Goal: Communication & Community: Share content

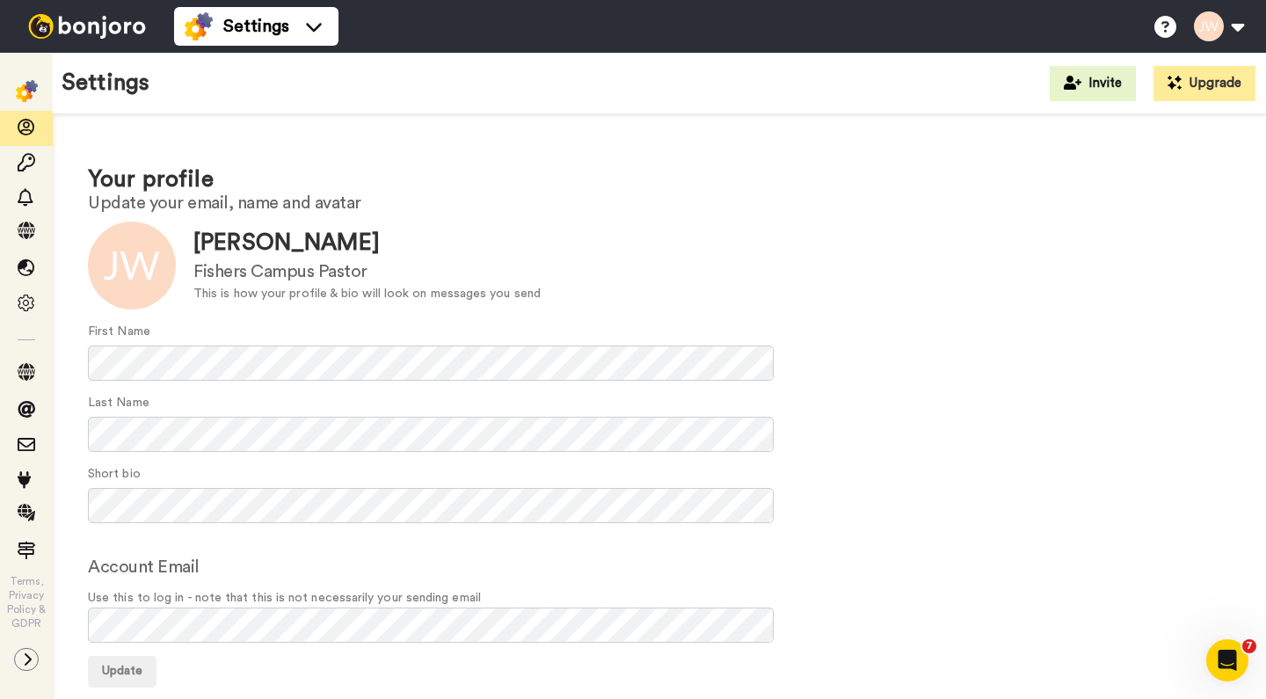
click at [85, 30] on img at bounding box center [87, 26] width 132 height 25
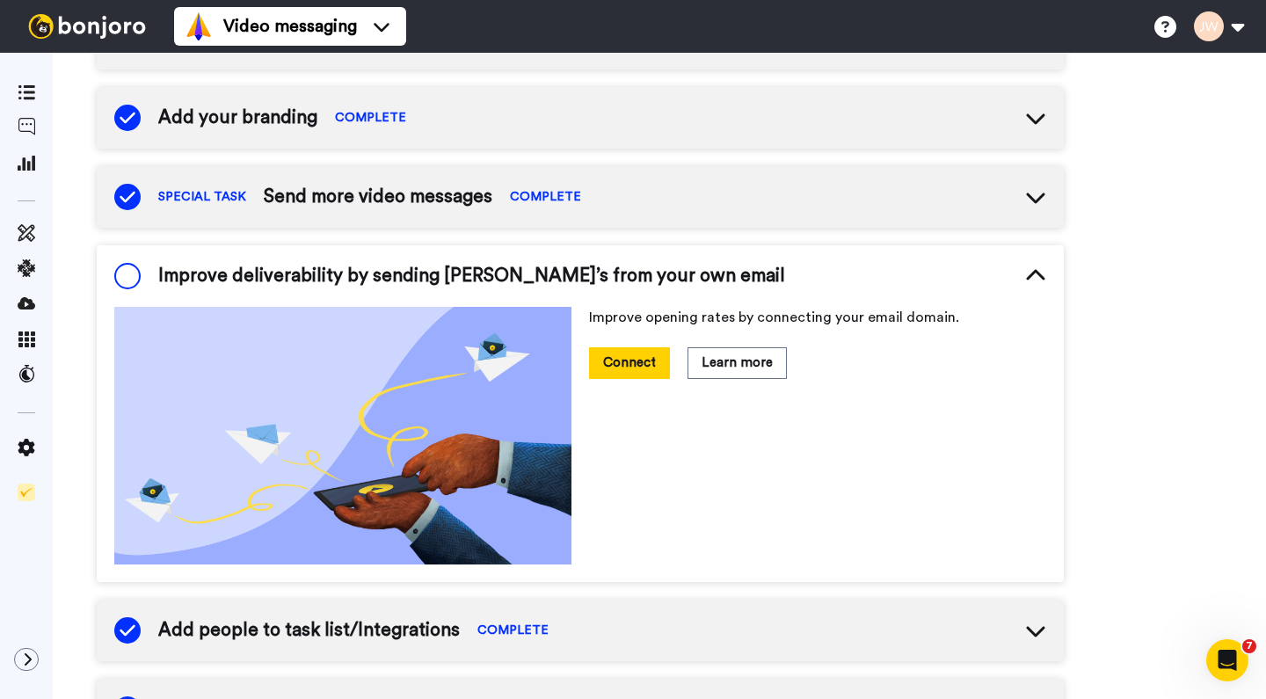
scroll to position [296, 0]
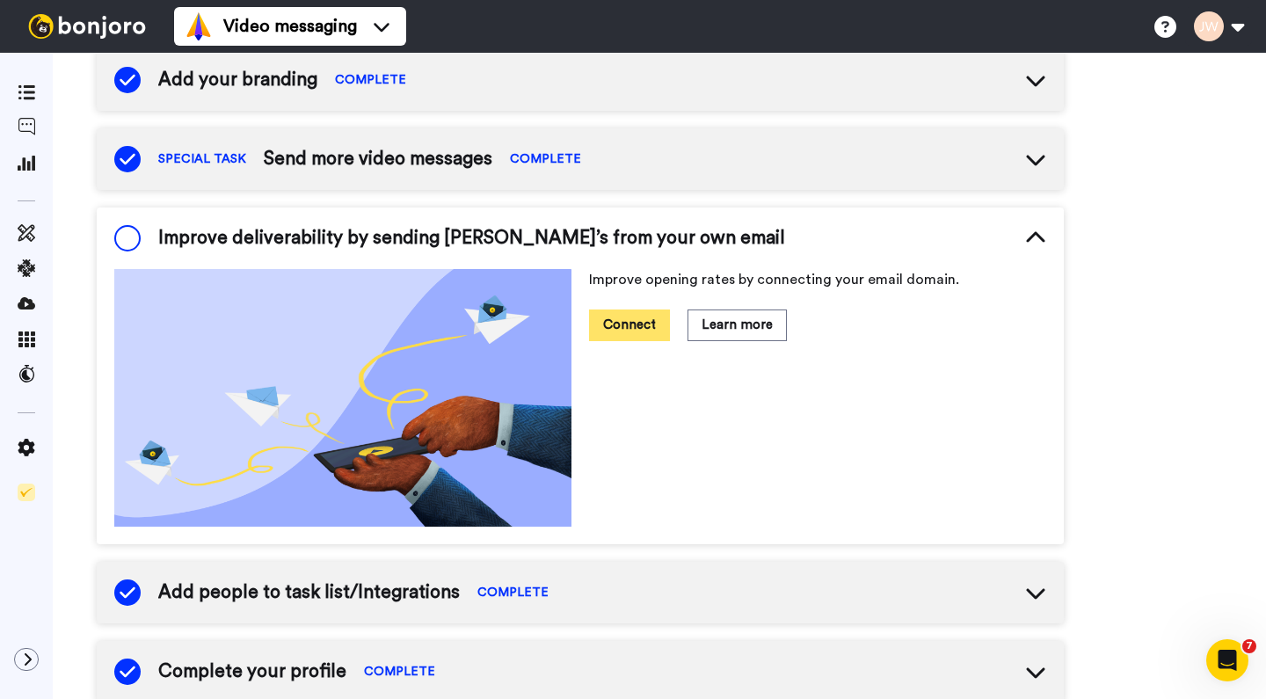
click at [637, 322] on button "Connect" at bounding box center [629, 325] width 81 height 31
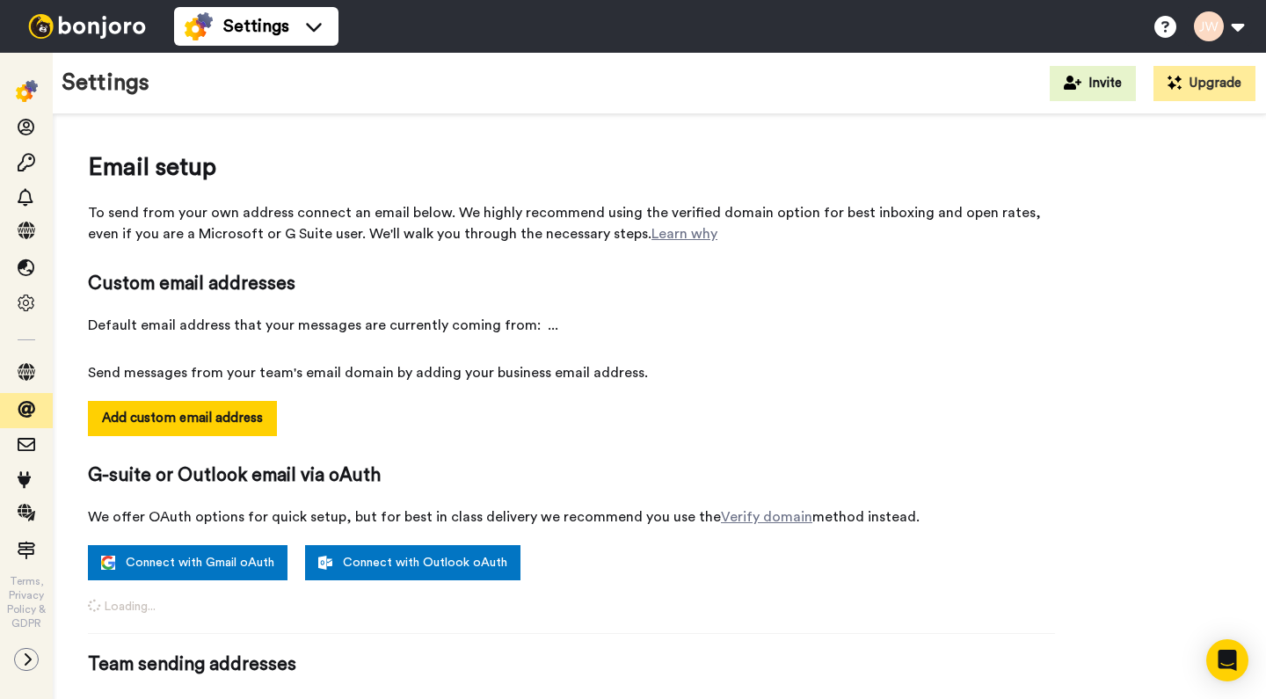
select select "162247"
select select "162250"
select select "162240"
select select "163347"
select select "163016"
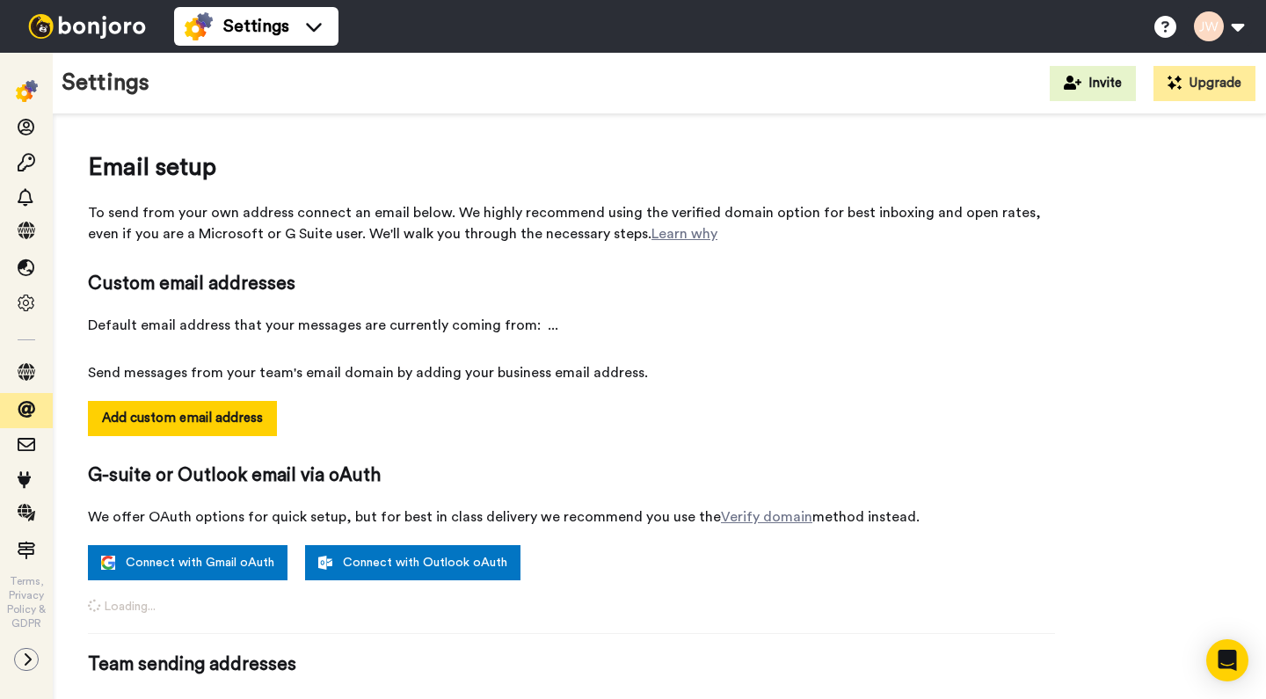
select select "158810"
select select "162246"
select select "162691"
select select "162251"
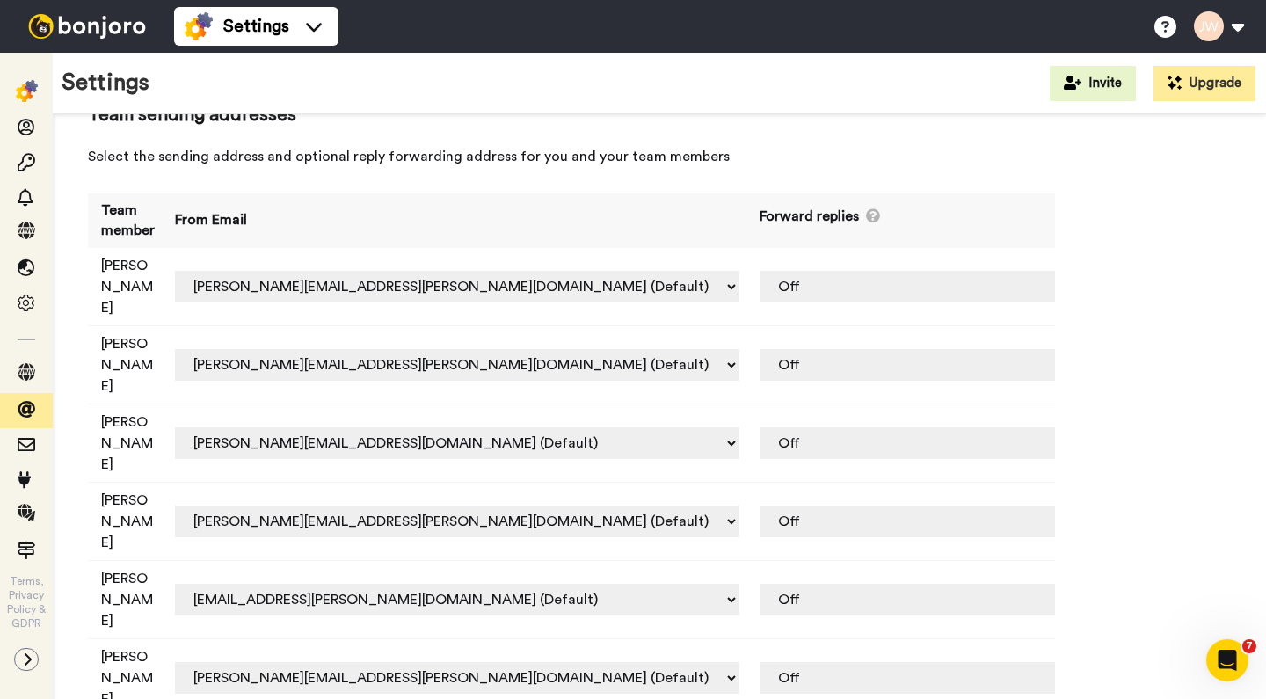
scroll to position [847, 0]
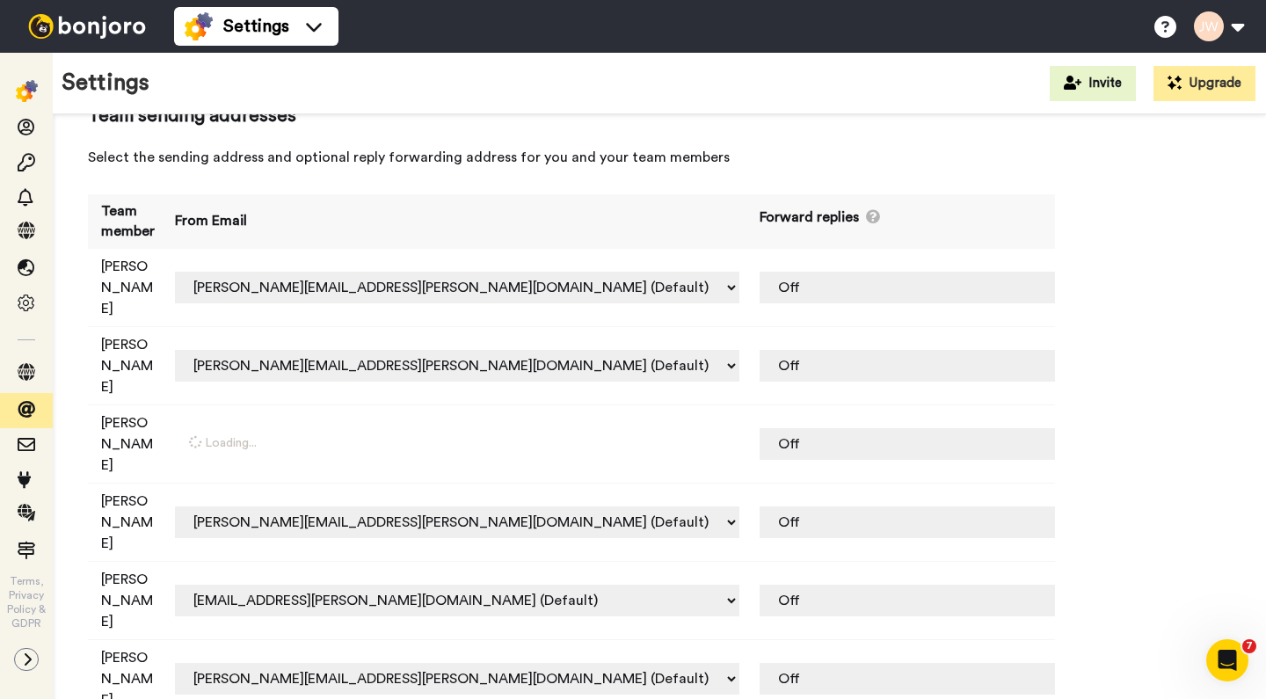
select select "162250"
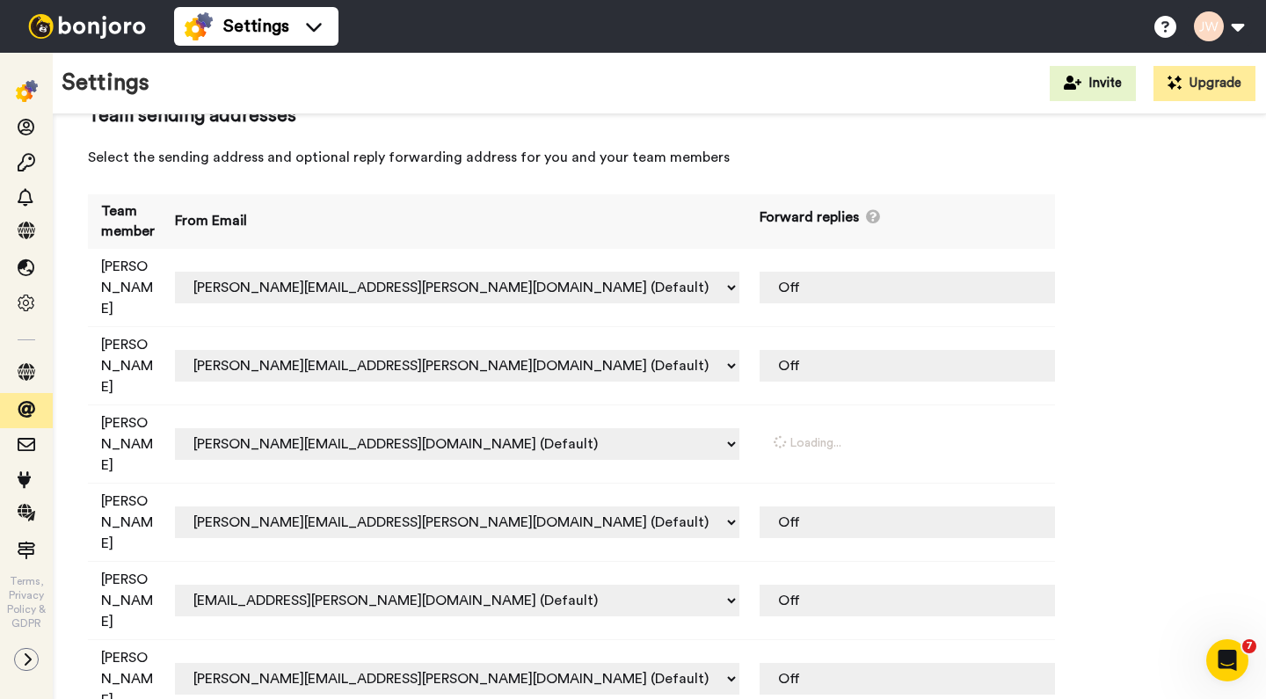
select select "162697"
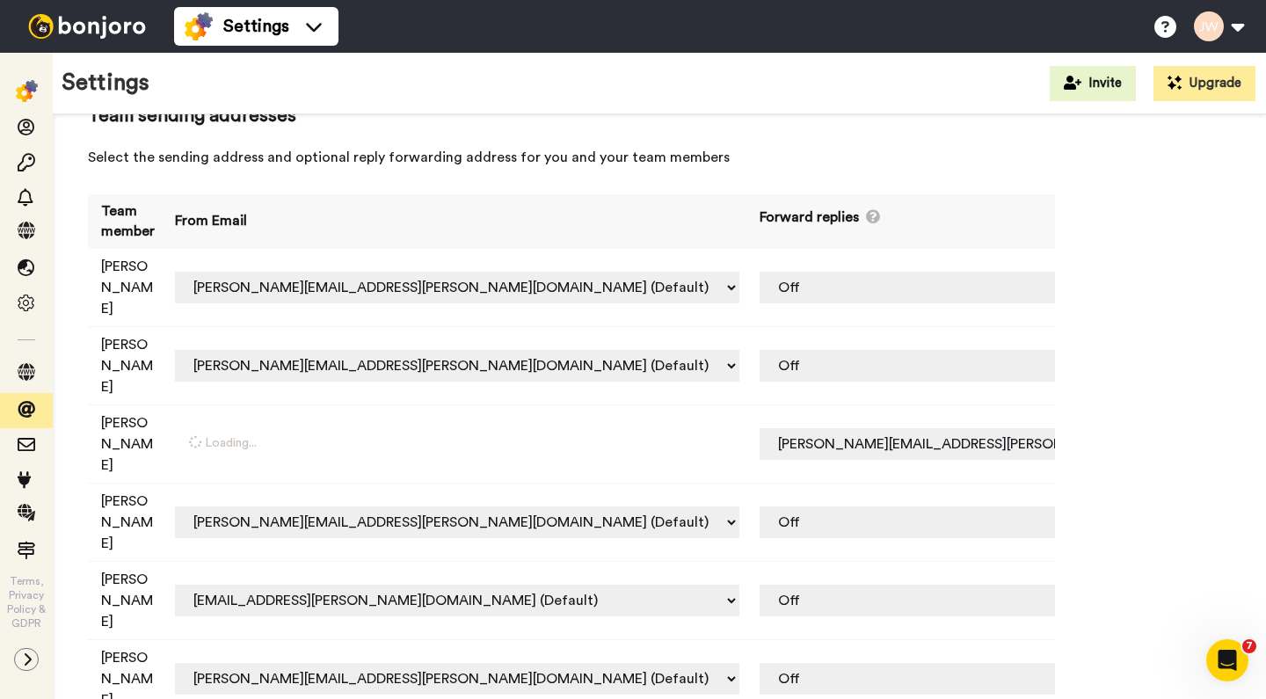
select select "162250"
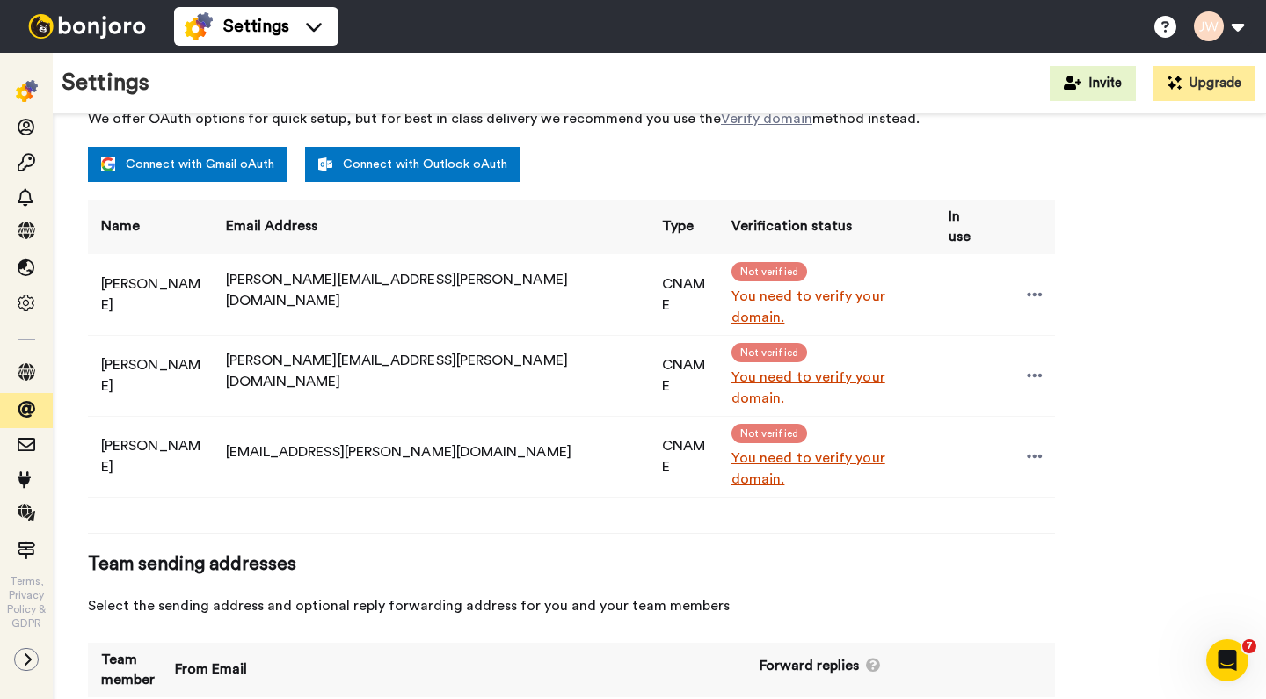
scroll to position [397, 0]
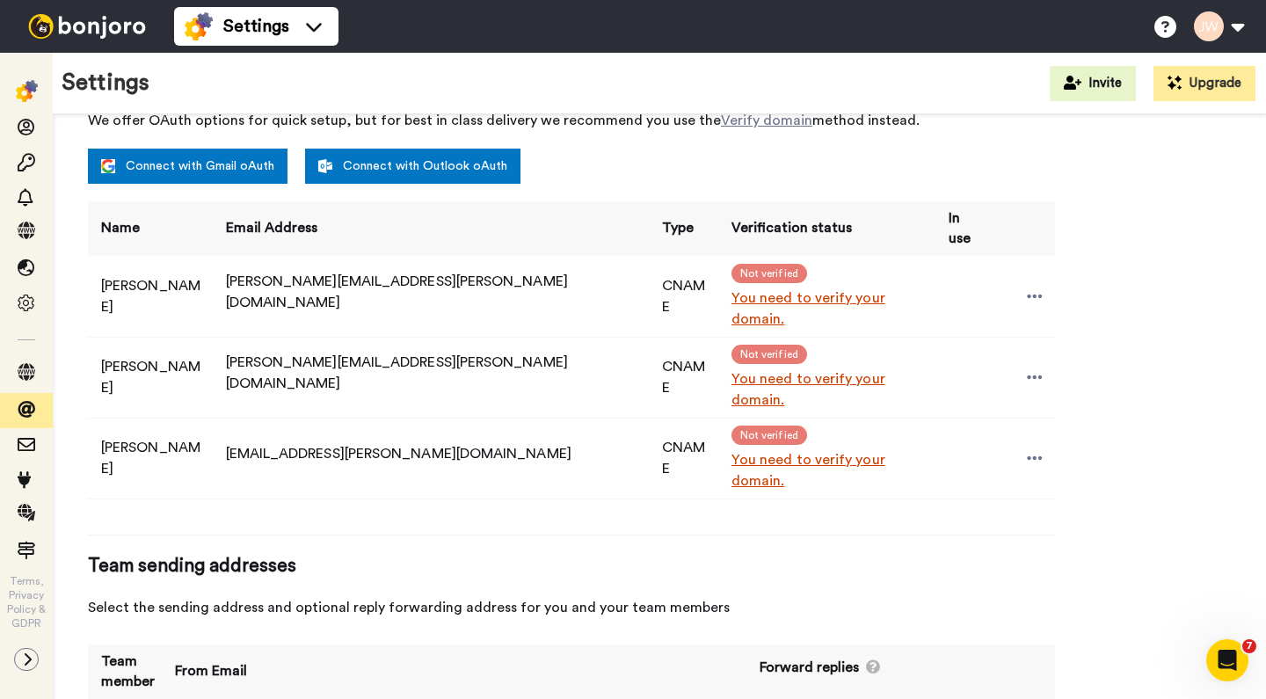
click at [732, 290] on link "You need to verify your domain." at bounding box center [830, 309] width 197 height 42
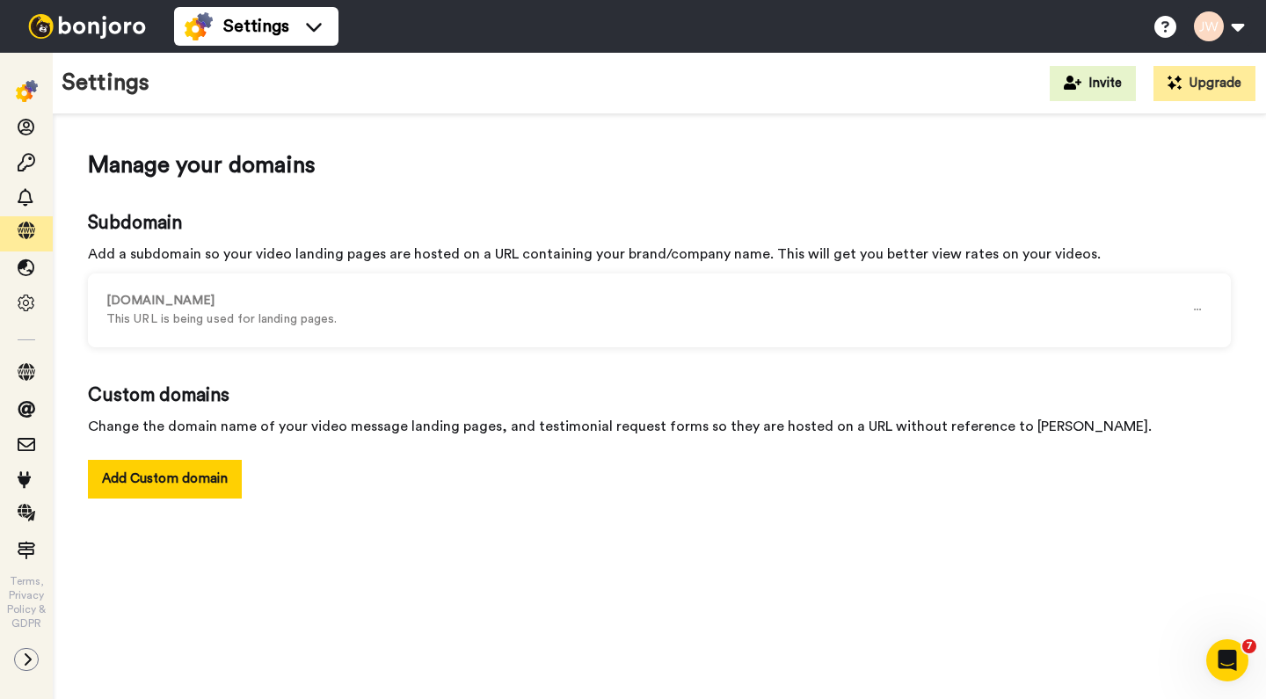
click at [92, 33] on img at bounding box center [87, 26] width 132 height 25
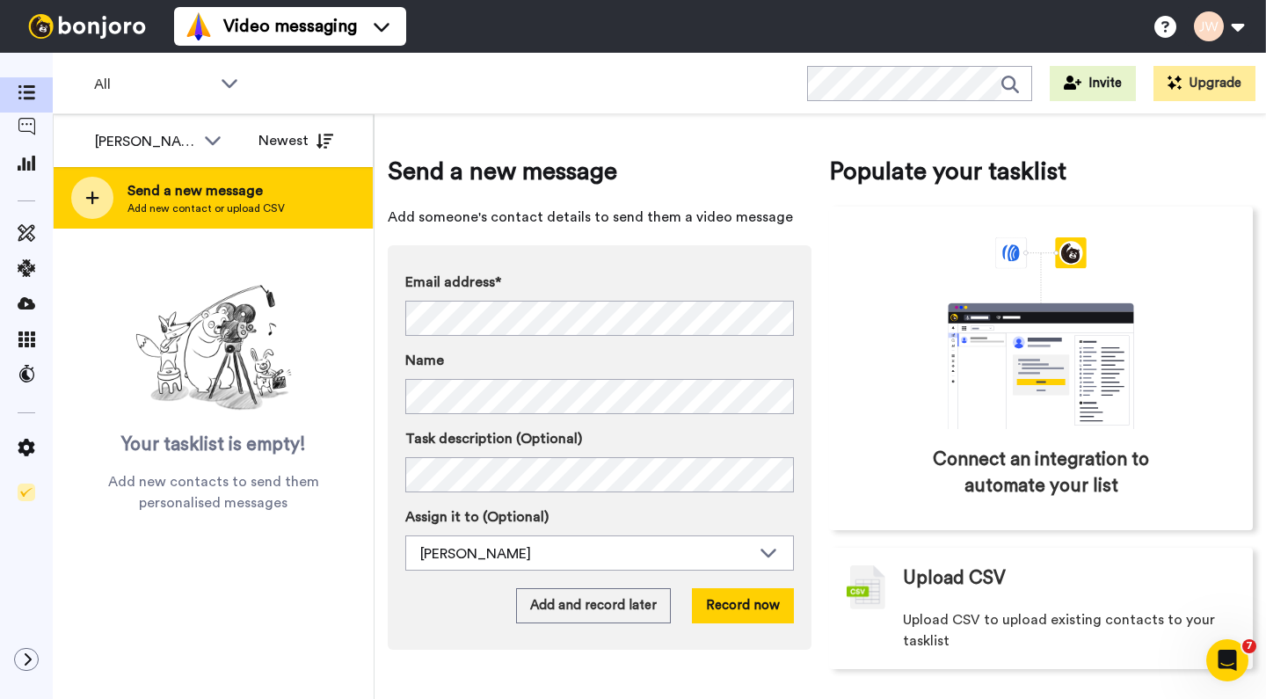
click at [180, 196] on span "Send a new message" at bounding box center [206, 190] width 157 height 21
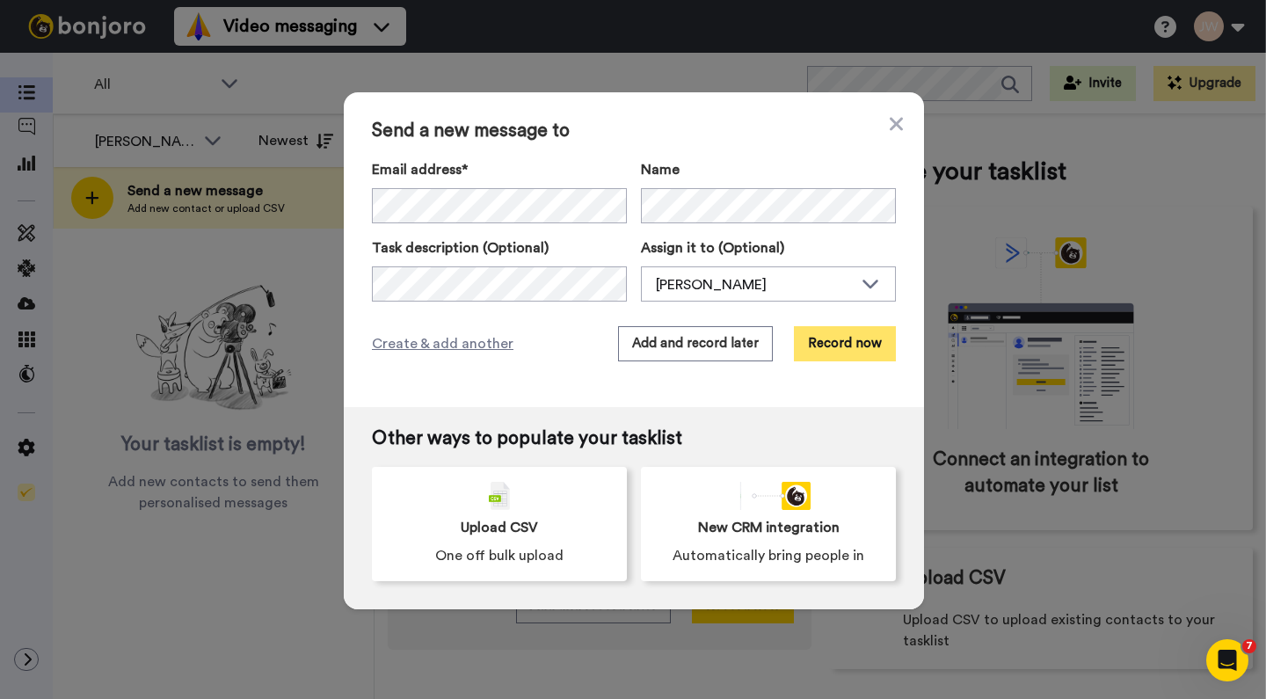
click at [829, 340] on button "Record now" at bounding box center [845, 343] width 102 height 35
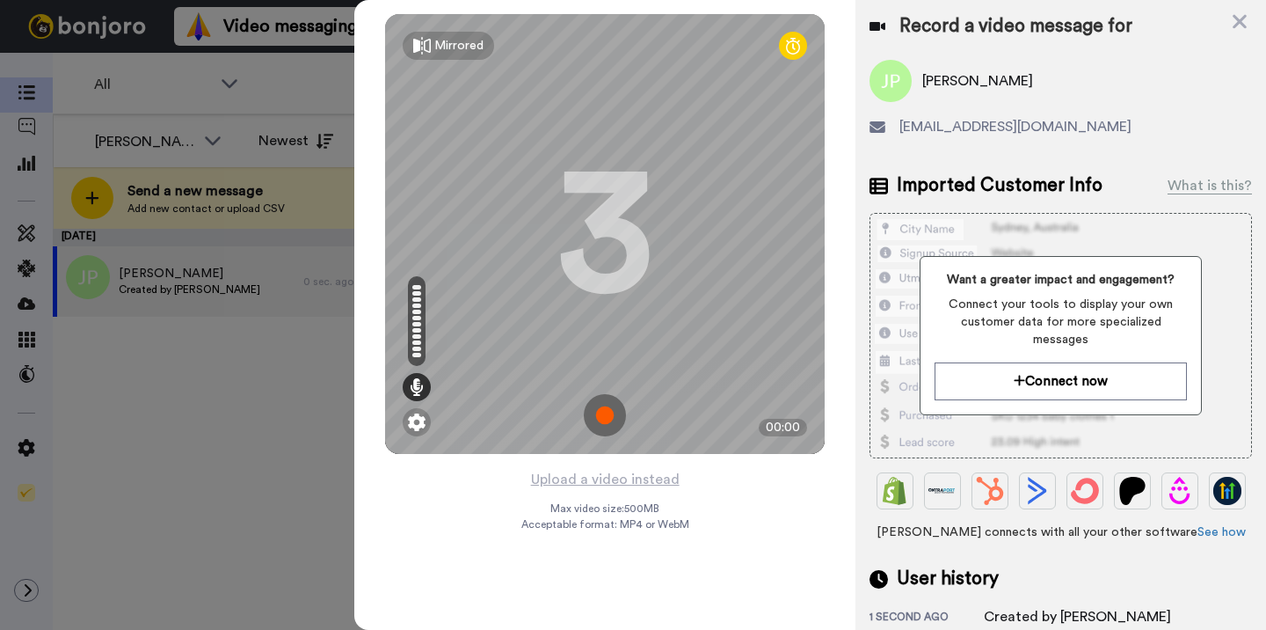
click at [606, 417] on img at bounding box center [605, 415] width 42 height 42
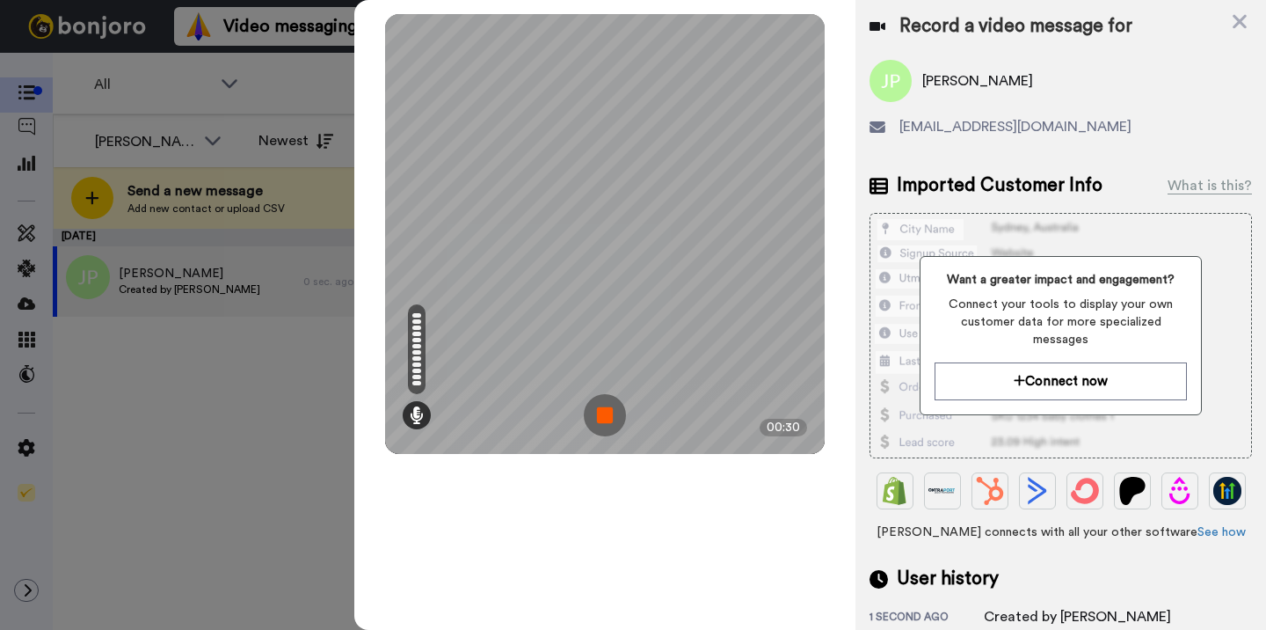
click at [606, 417] on img at bounding box center [605, 415] width 42 height 42
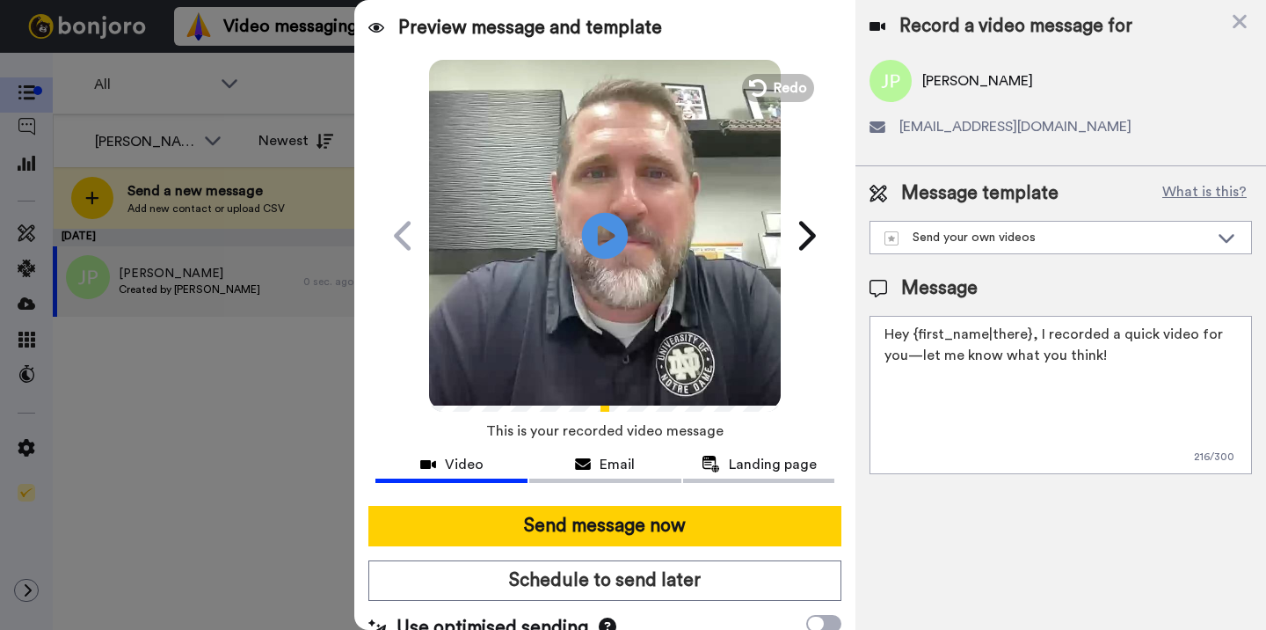
click at [602, 230] on icon "Play/Pause" at bounding box center [605, 235] width 47 height 84
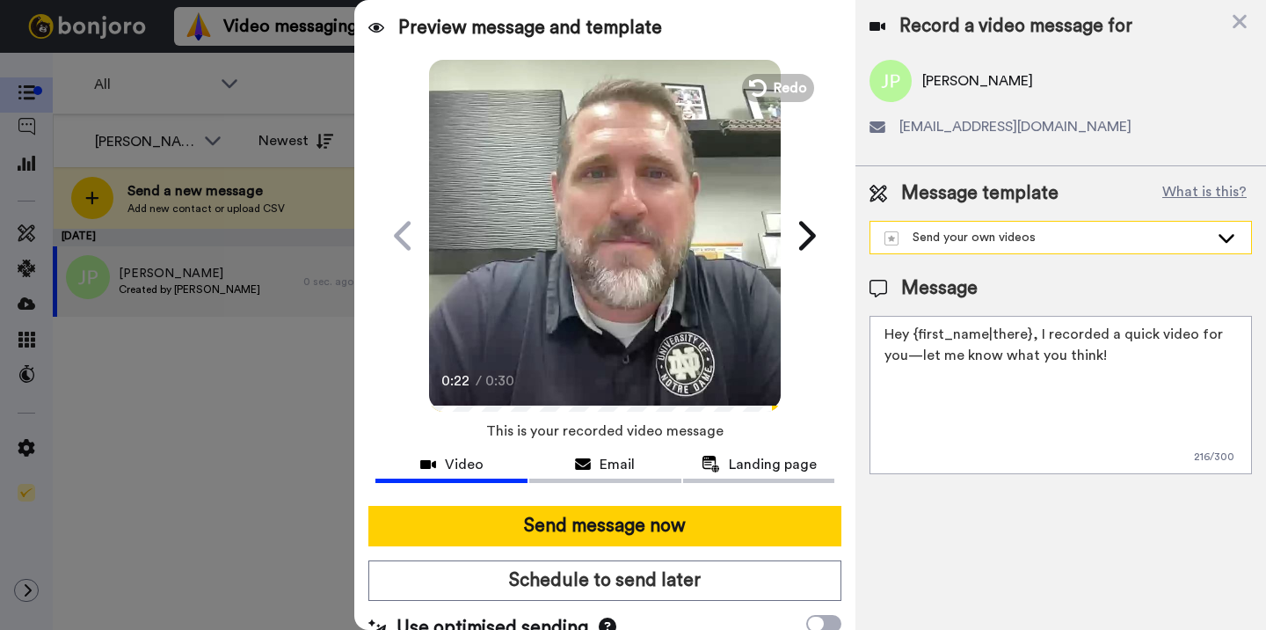
click at [987, 238] on div "Send your own videos" at bounding box center [1047, 238] width 324 height 18
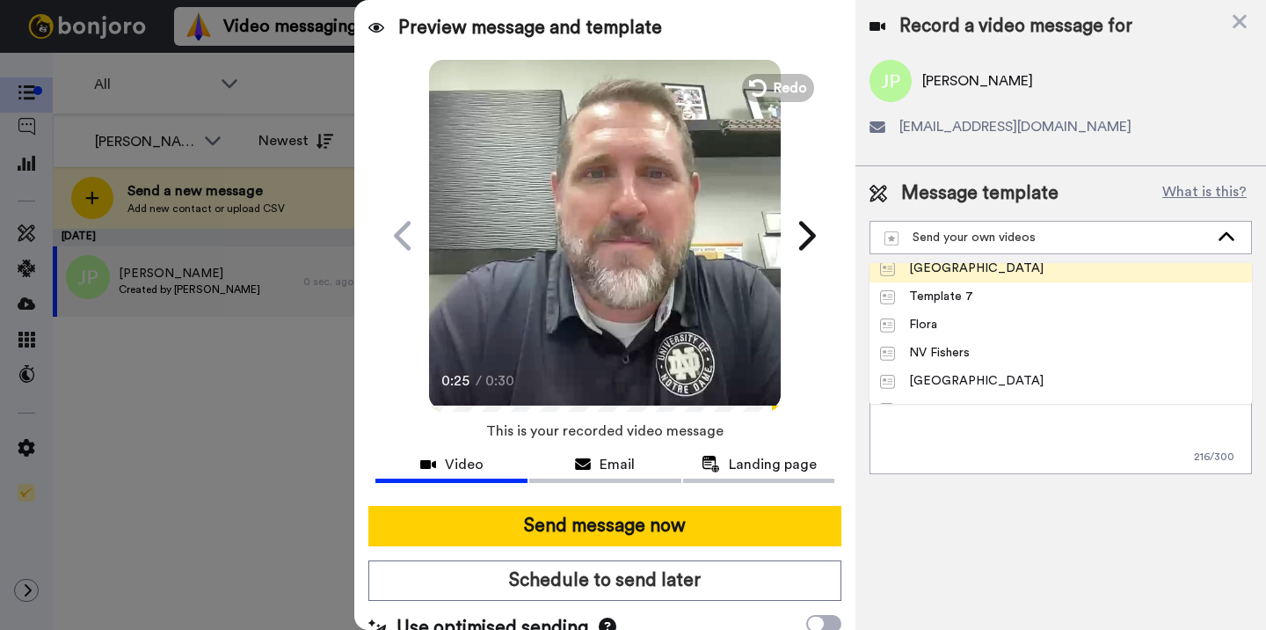
scroll to position [101, 0]
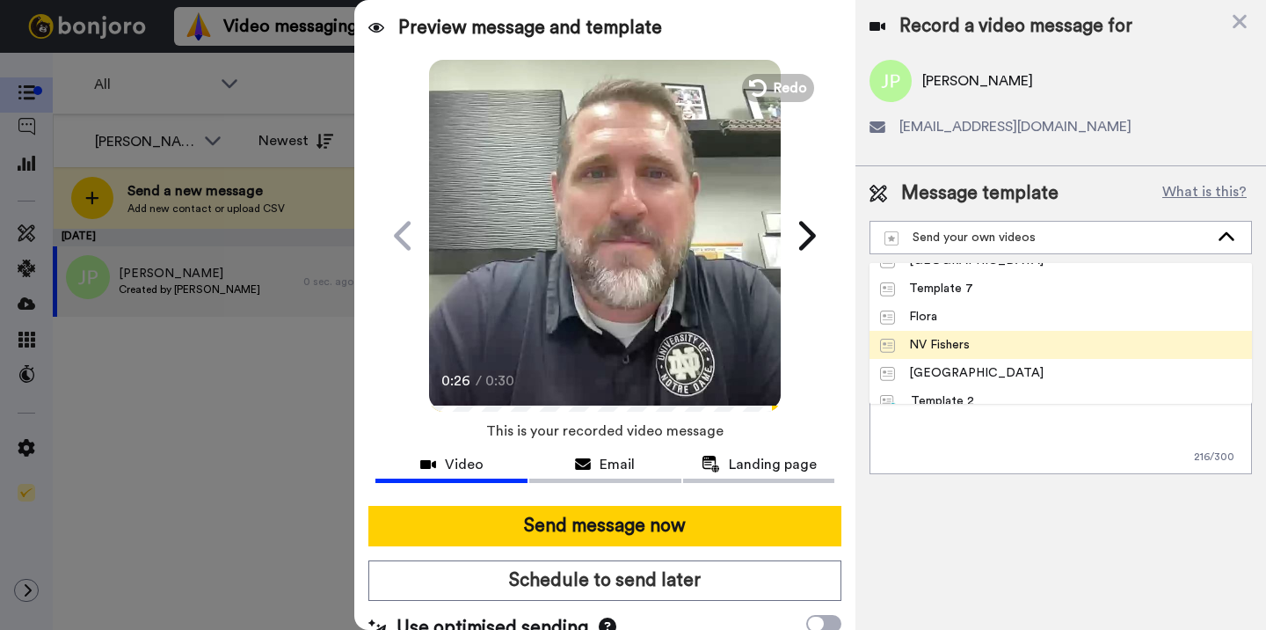
click at [957, 344] on div "NV Fishers" at bounding box center [925, 345] width 90 height 18
type textarea "Hi {first_name|there}, I hope you had a great experience at the Northview Fishe…"
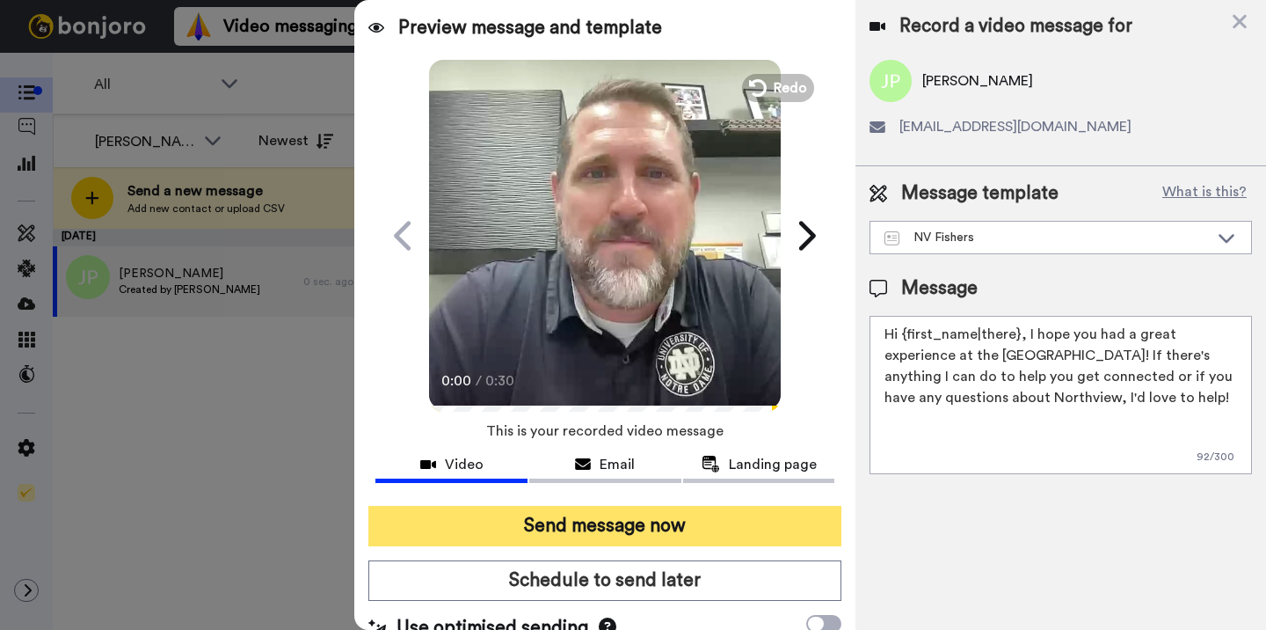
click at [621, 528] on button "Send message now" at bounding box center [604, 526] width 473 height 40
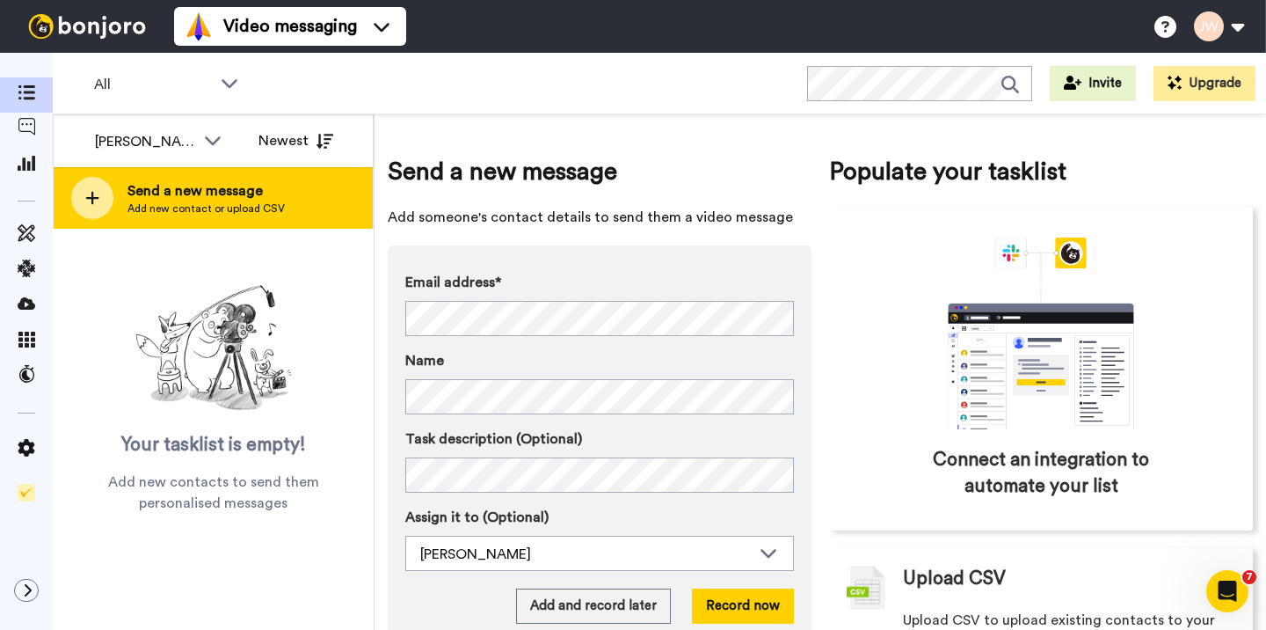
click at [264, 204] on span "Add new contact or upload CSV" at bounding box center [206, 208] width 157 height 14
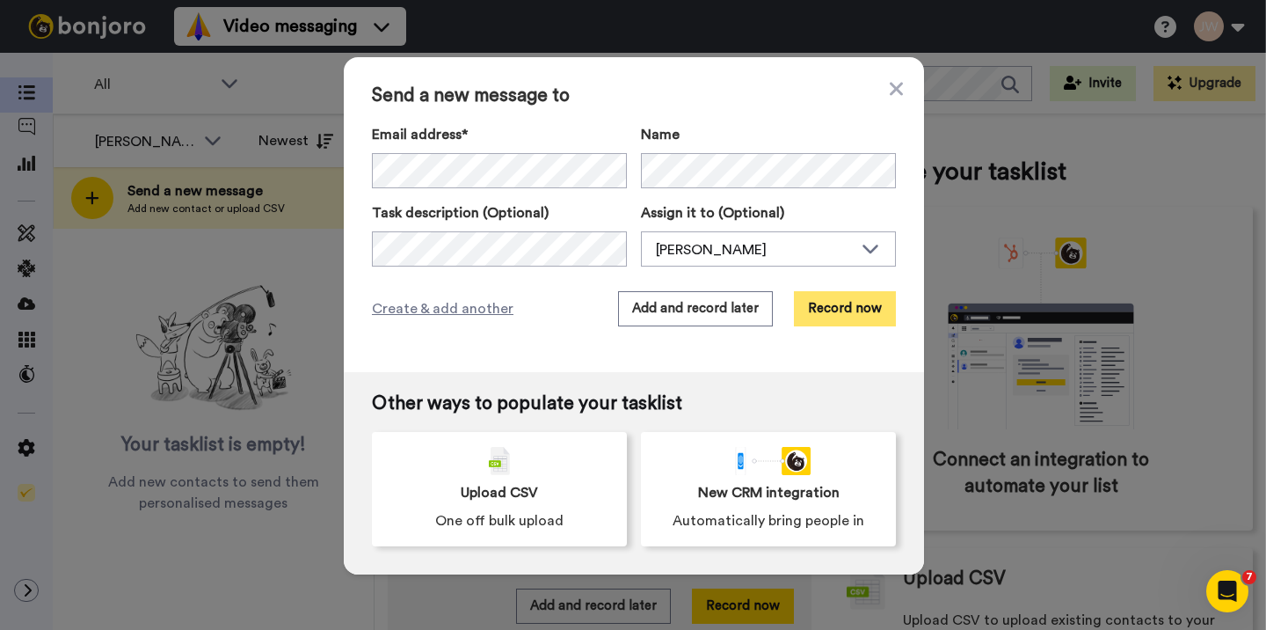
click at [840, 310] on button "Record now" at bounding box center [845, 308] width 102 height 35
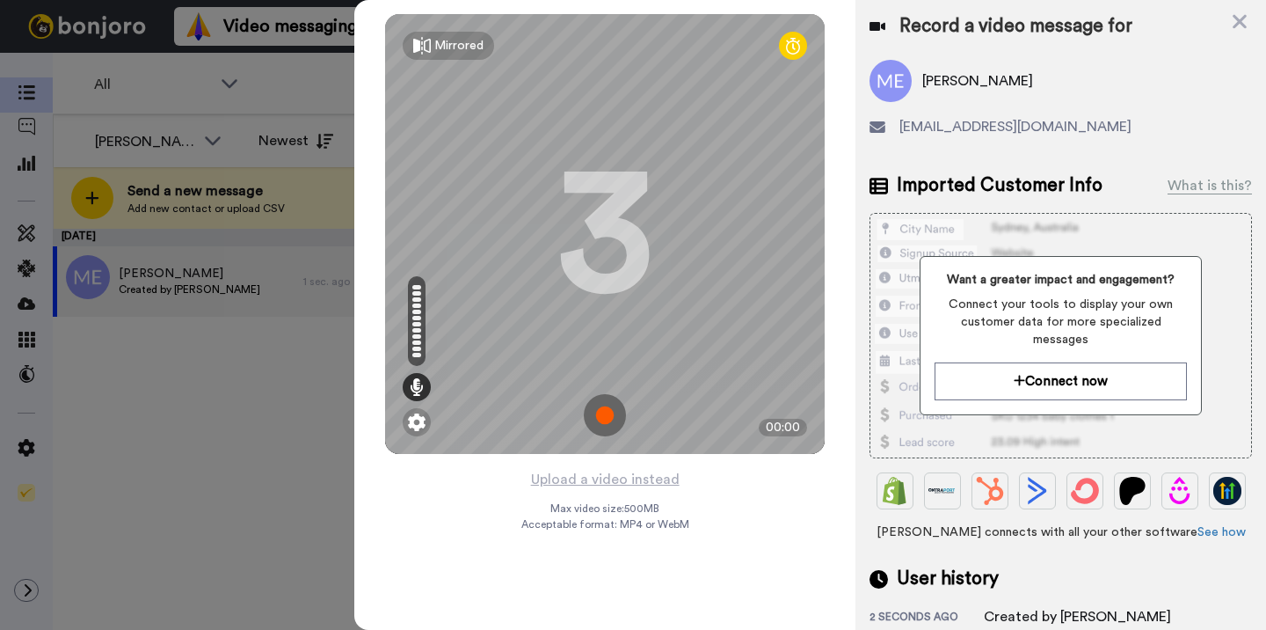
click at [608, 416] on img at bounding box center [605, 415] width 42 height 42
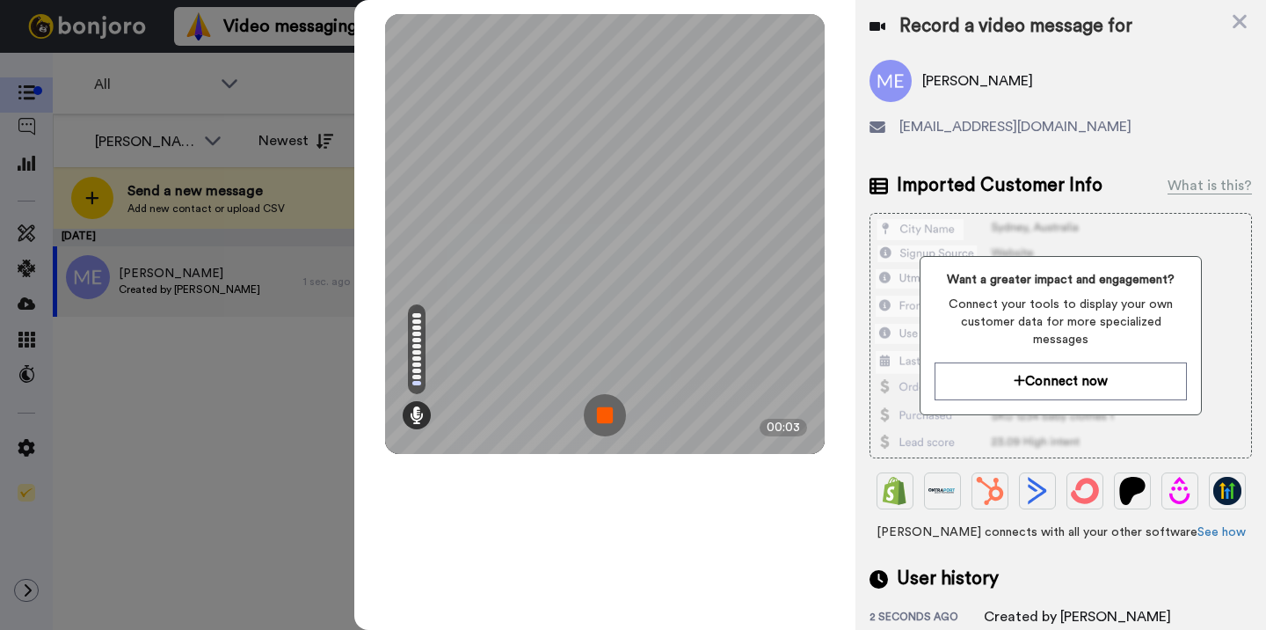
click at [608, 416] on img at bounding box center [605, 415] width 42 height 42
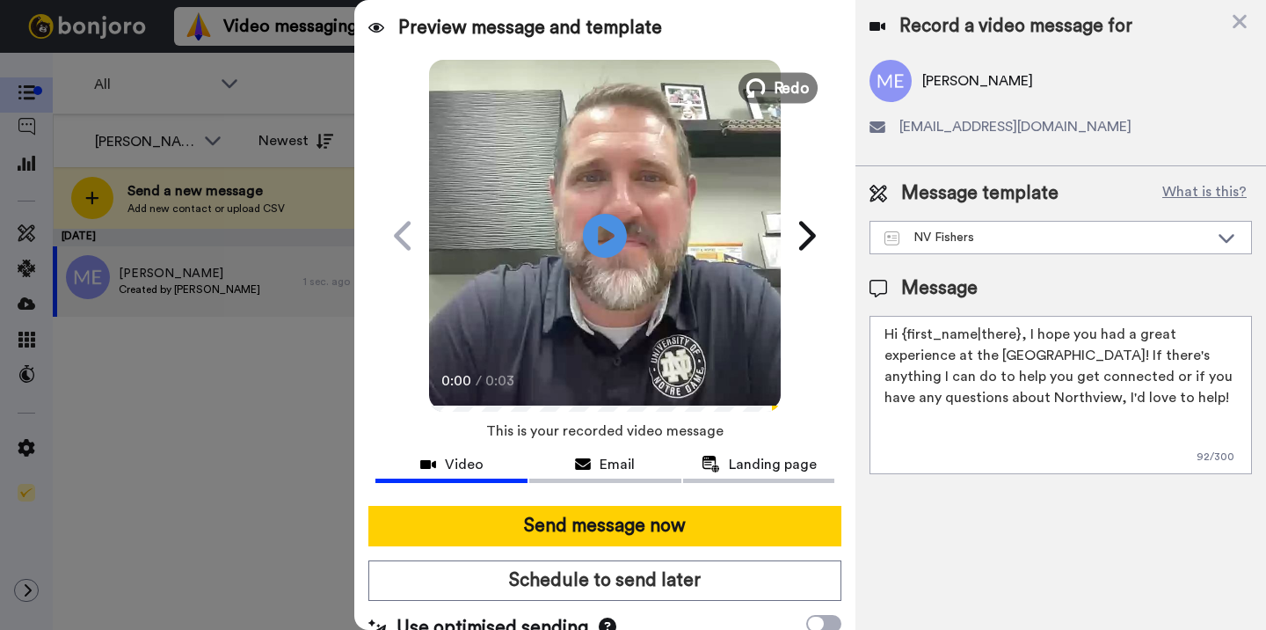
click at [767, 91] on button "Redo" at bounding box center [778, 87] width 79 height 31
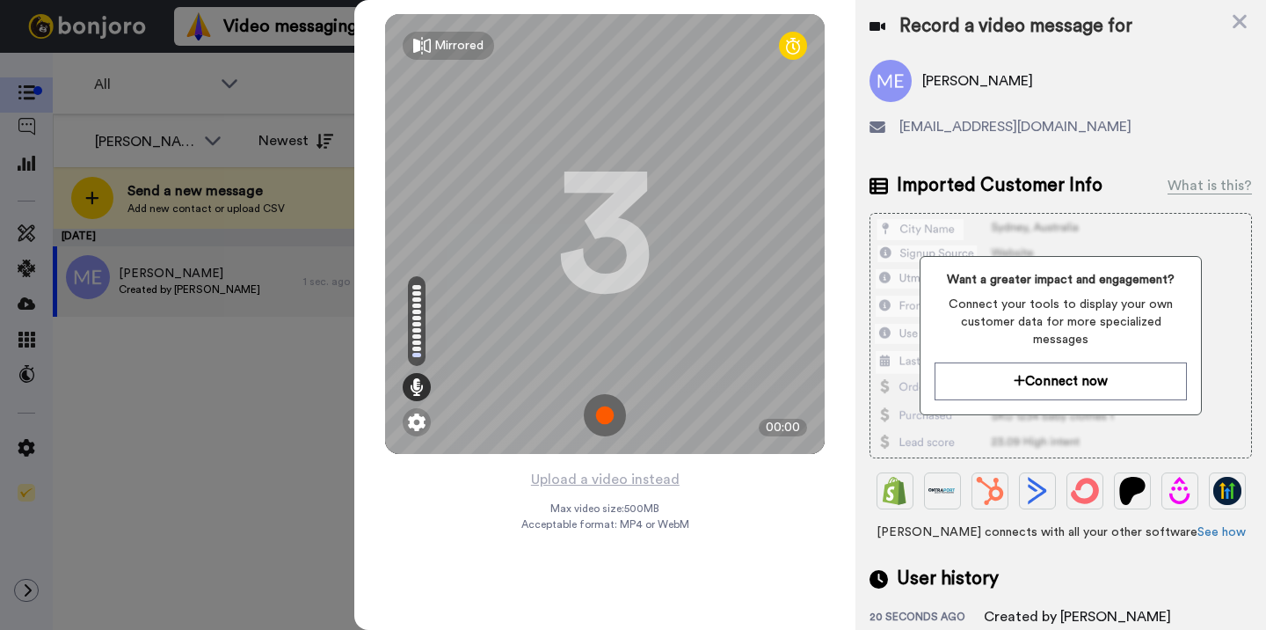
click at [603, 413] on img at bounding box center [605, 415] width 42 height 42
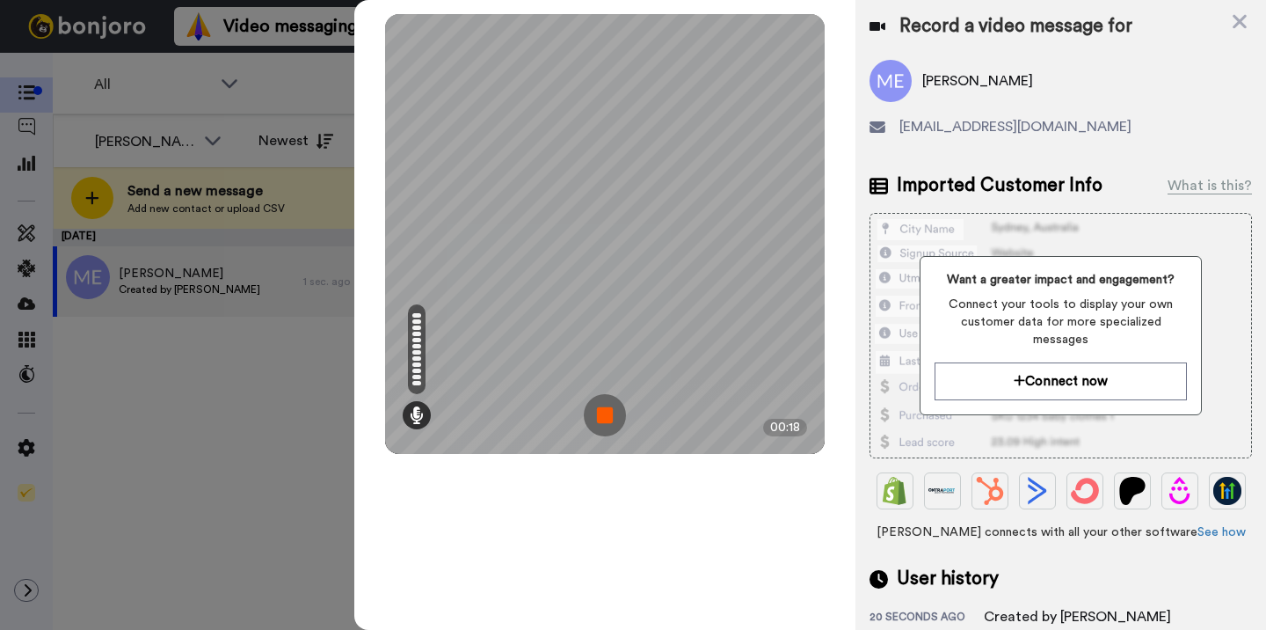
click at [603, 413] on img at bounding box center [605, 415] width 42 height 42
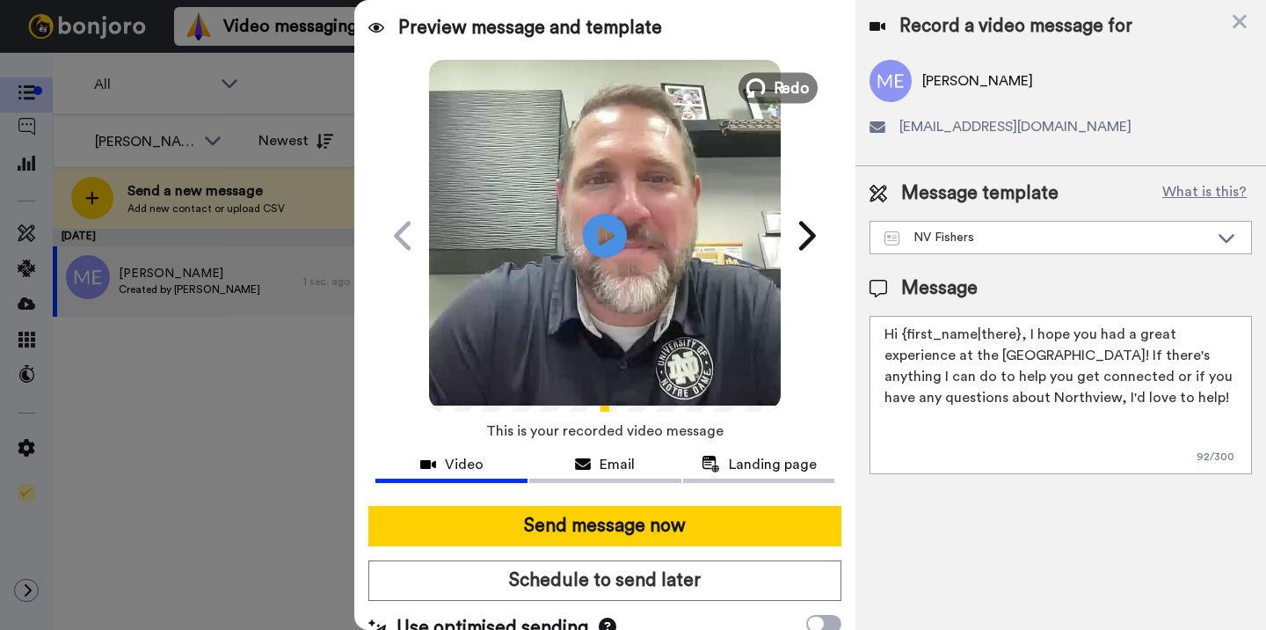
click at [772, 87] on button "Redo" at bounding box center [778, 87] width 79 height 31
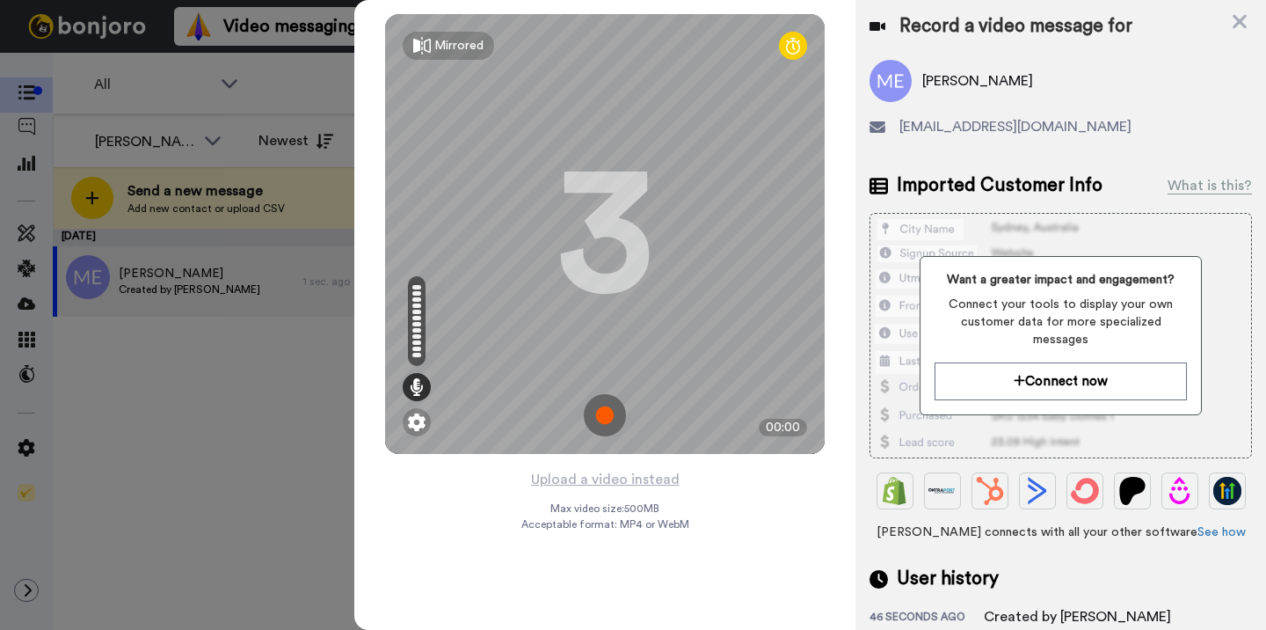
click at [606, 418] on img at bounding box center [605, 415] width 42 height 42
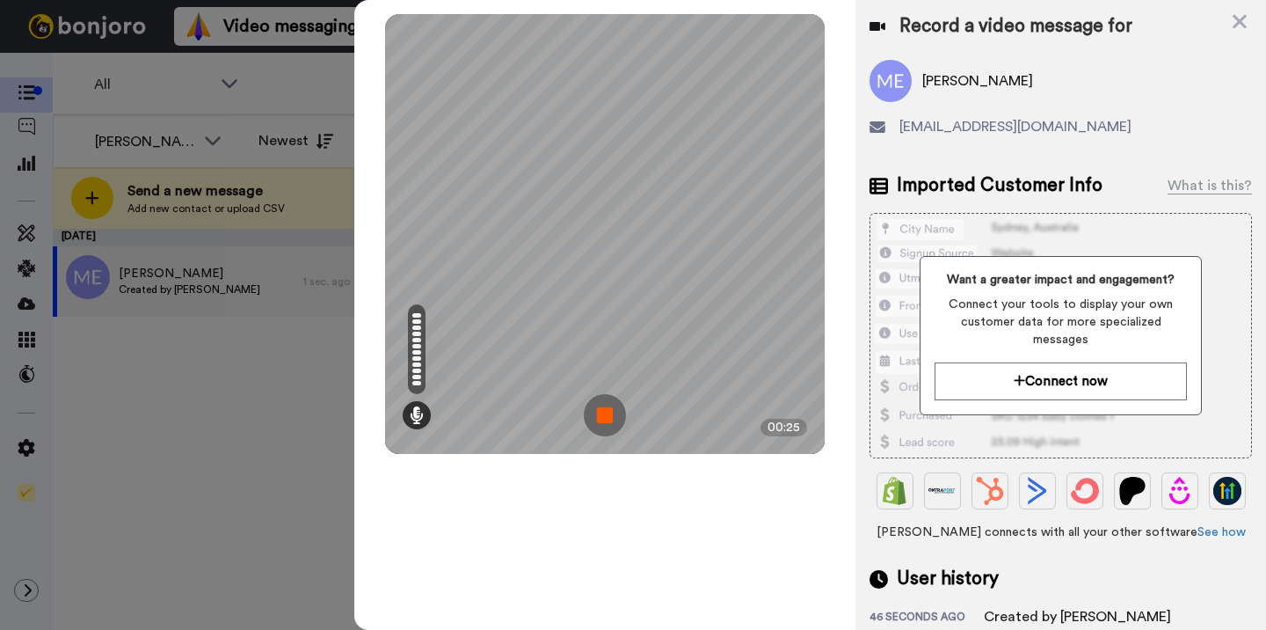
click at [606, 418] on img at bounding box center [605, 415] width 42 height 42
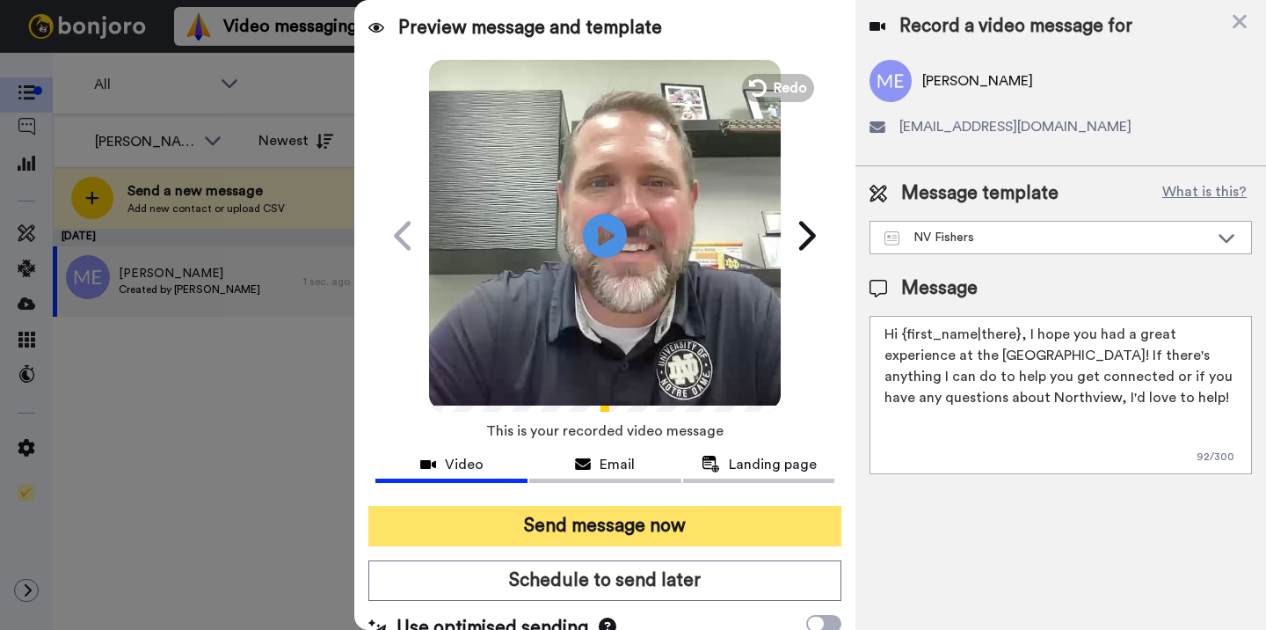
click at [604, 527] on button "Send message now" at bounding box center [604, 526] width 473 height 40
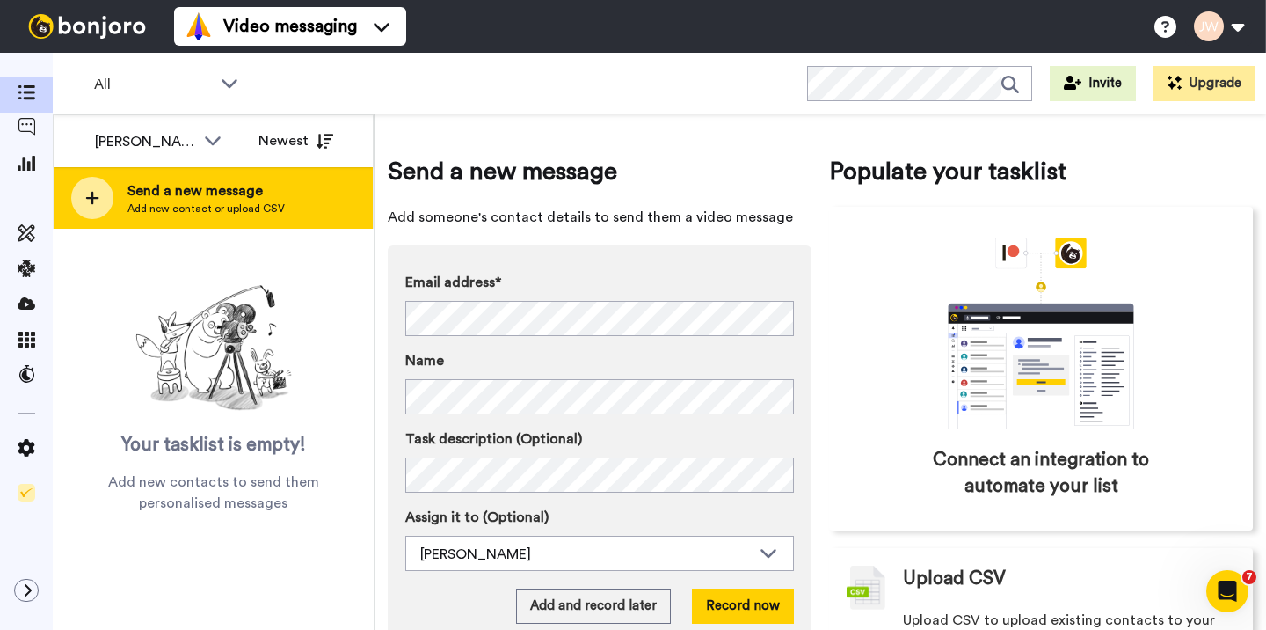
click at [271, 196] on span "Send a new message" at bounding box center [206, 190] width 157 height 21
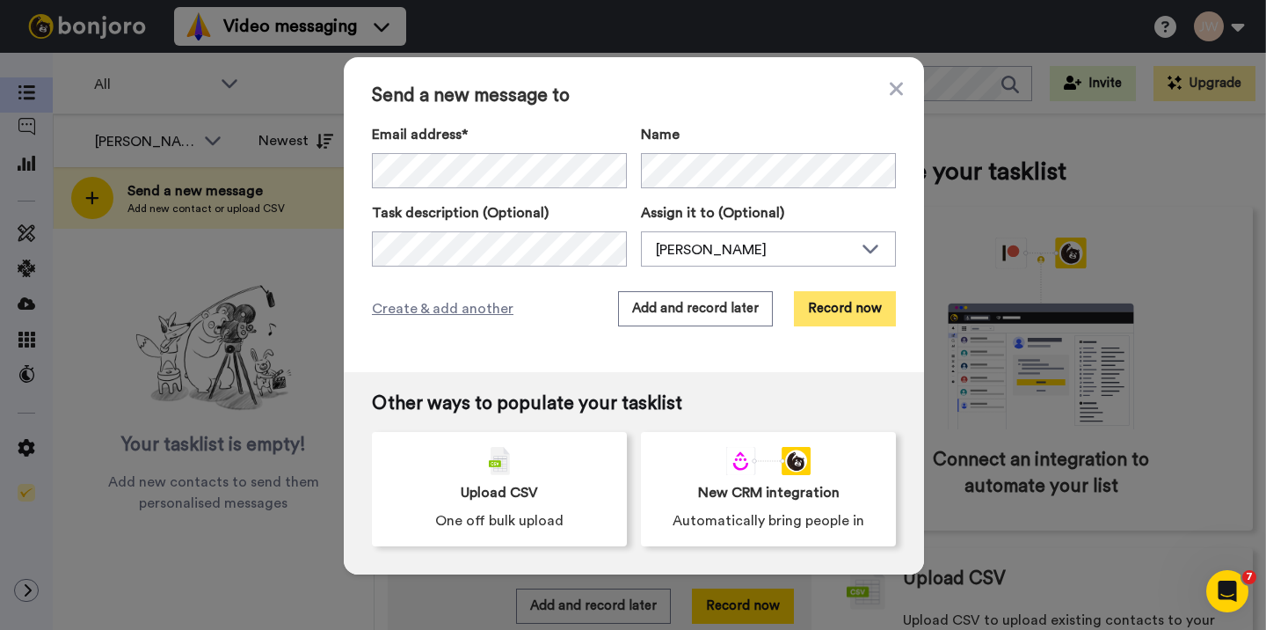
click at [834, 310] on button "Record now" at bounding box center [845, 308] width 102 height 35
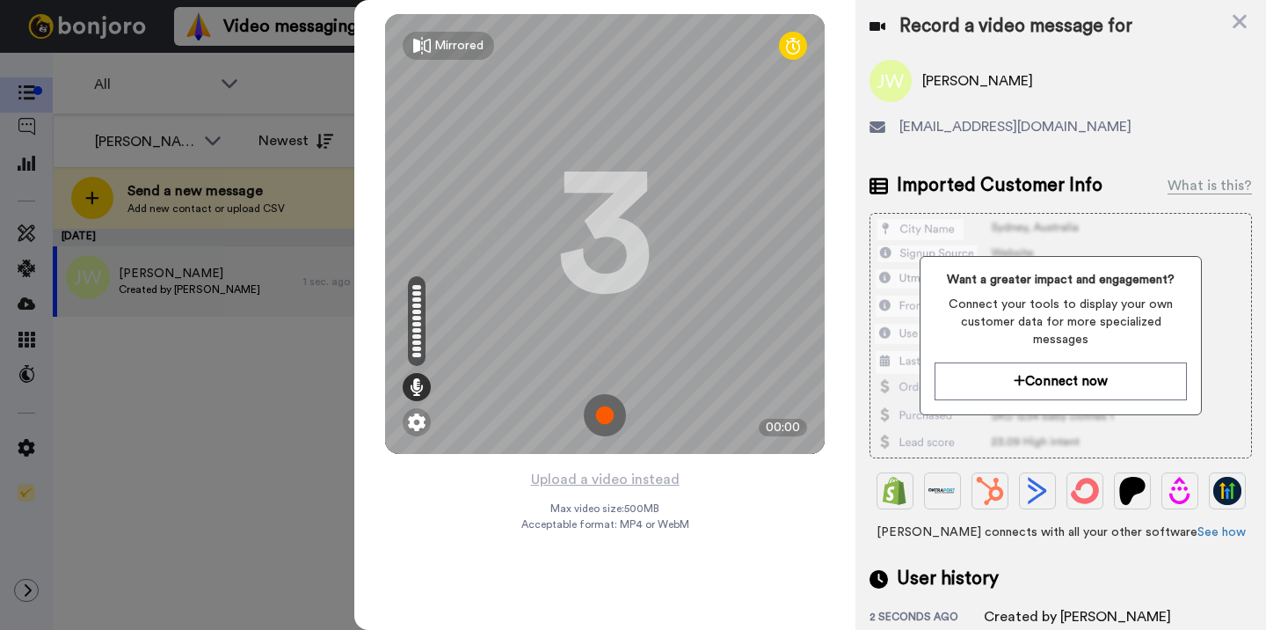
click at [607, 418] on img at bounding box center [605, 415] width 42 height 42
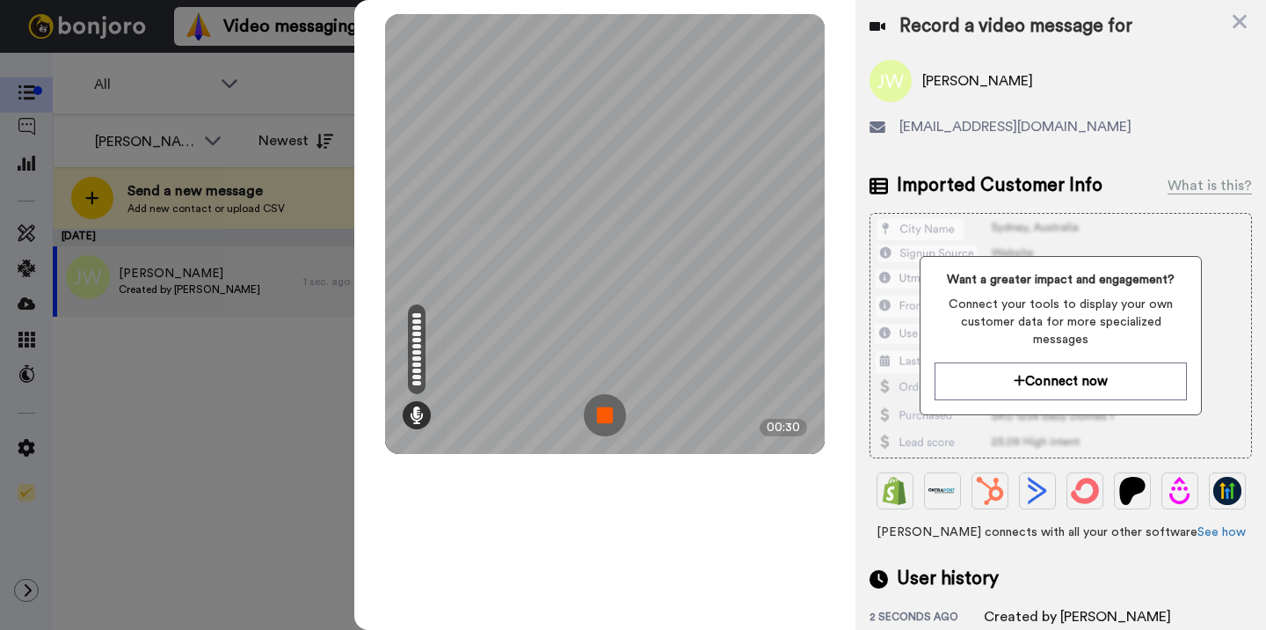
click at [607, 418] on img at bounding box center [605, 415] width 42 height 42
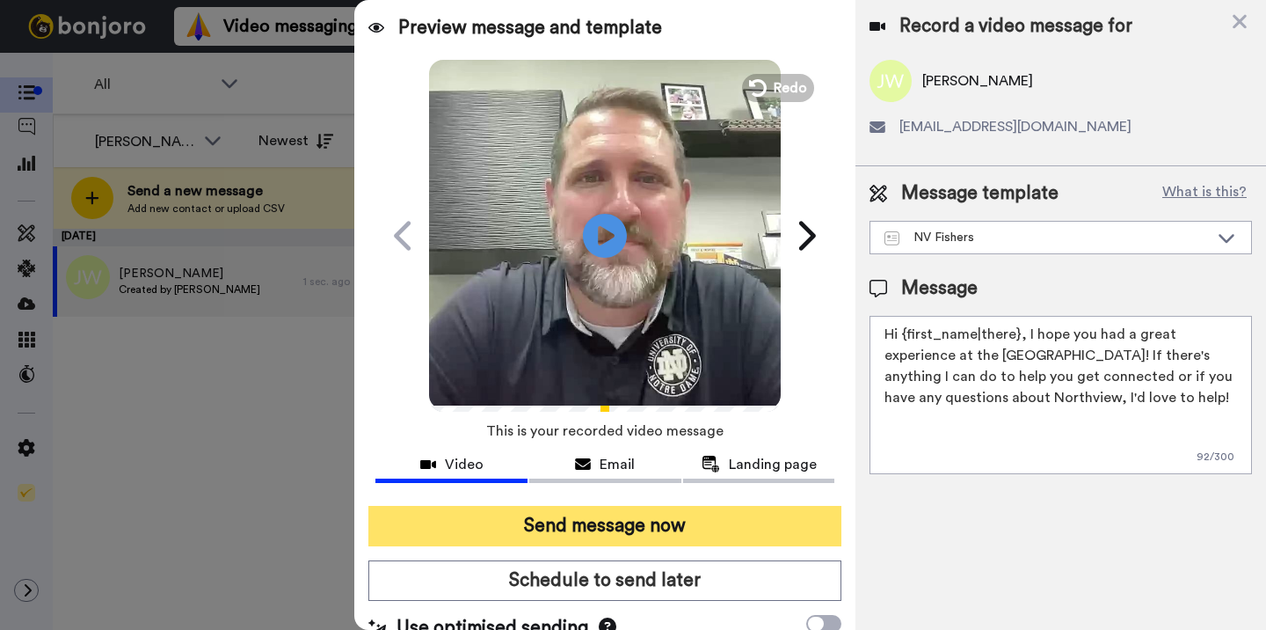
click at [601, 525] on button "Send message now" at bounding box center [604, 526] width 473 height 40
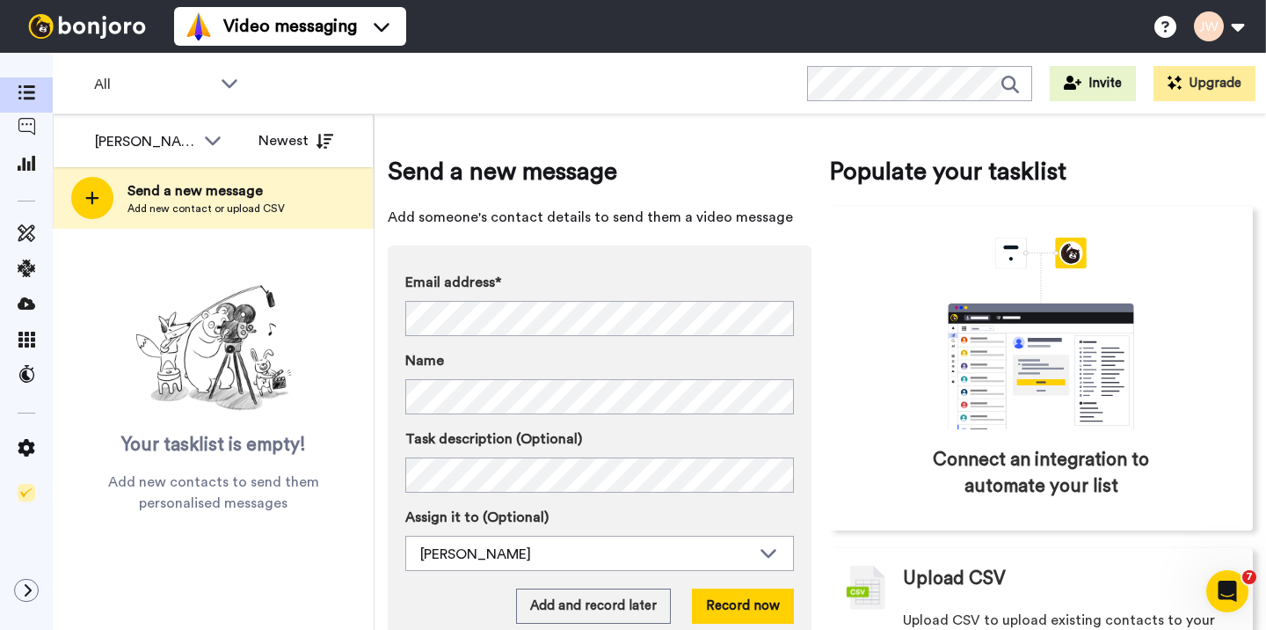
click at [206, 189] on span "Send a new message" at bounding box center [206, 190] width 157 height 21
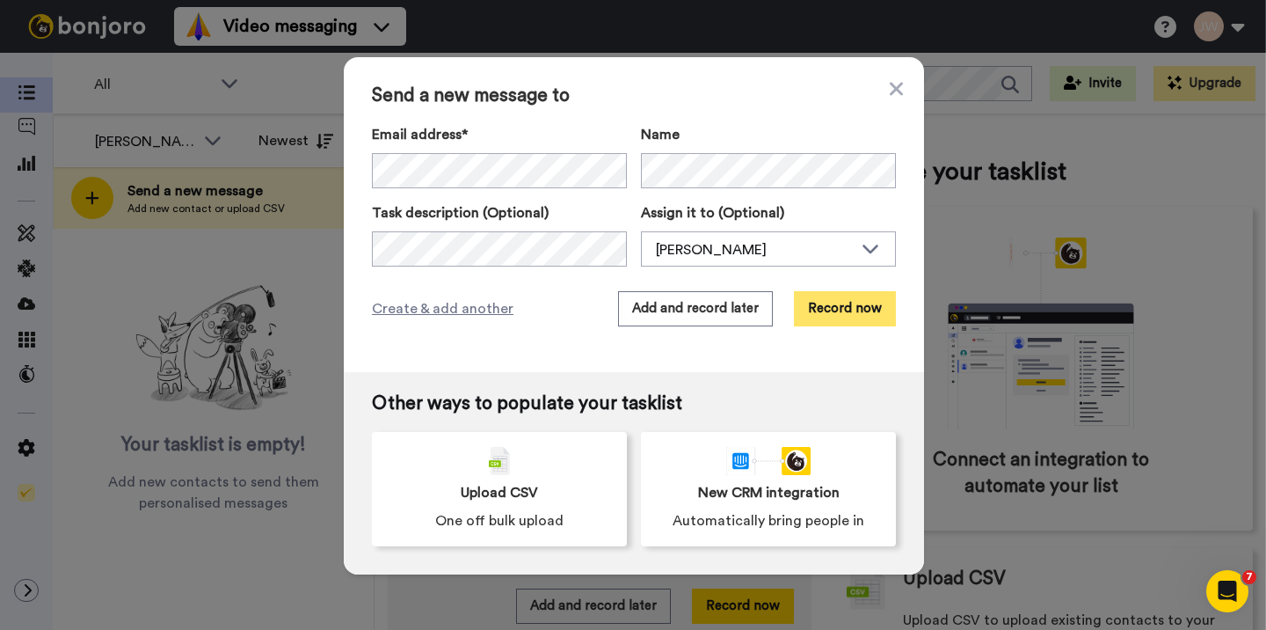
click at [856, 308] on button "Record now" at bounding box center [845, 308] width 102 height 35
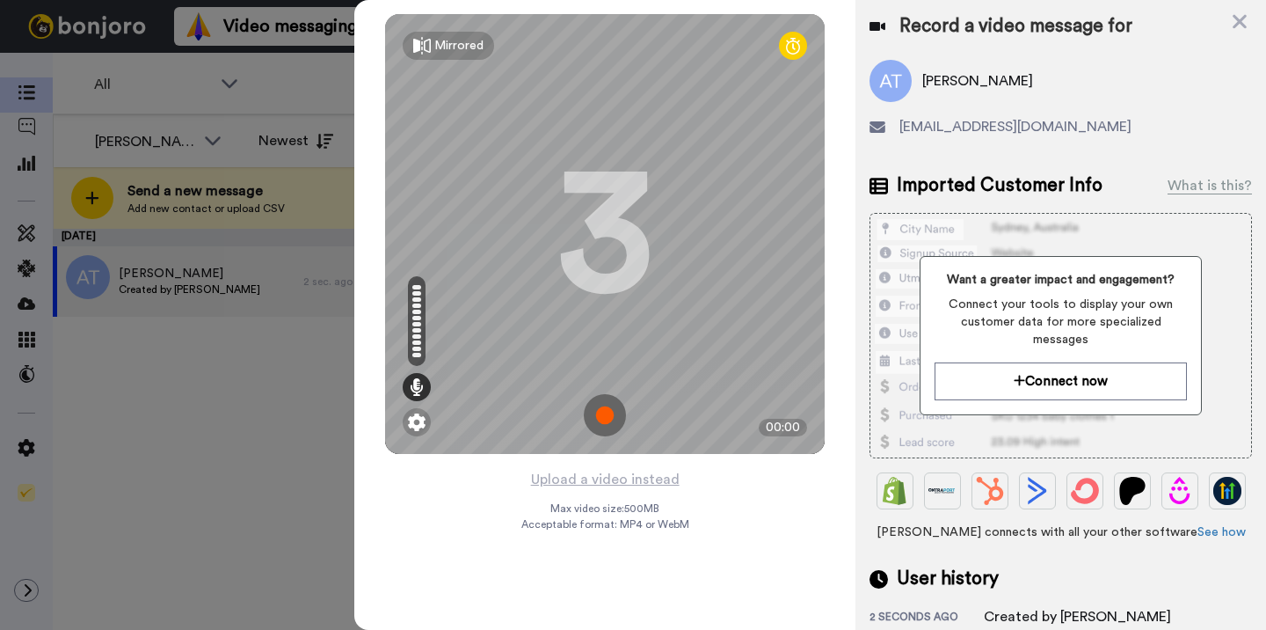
click at [608, 416] on img at bounding box center [605, 415] width 42 height 42
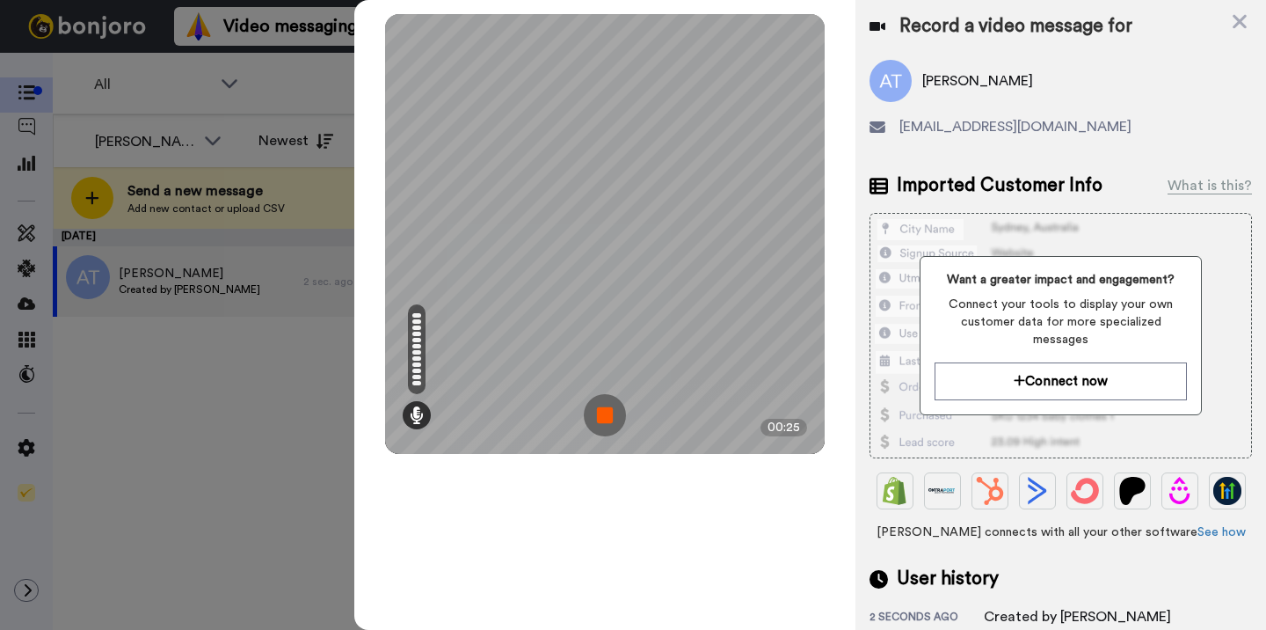
click at [608, 416] on img at bounding box center [605, 415] width 42 height 42
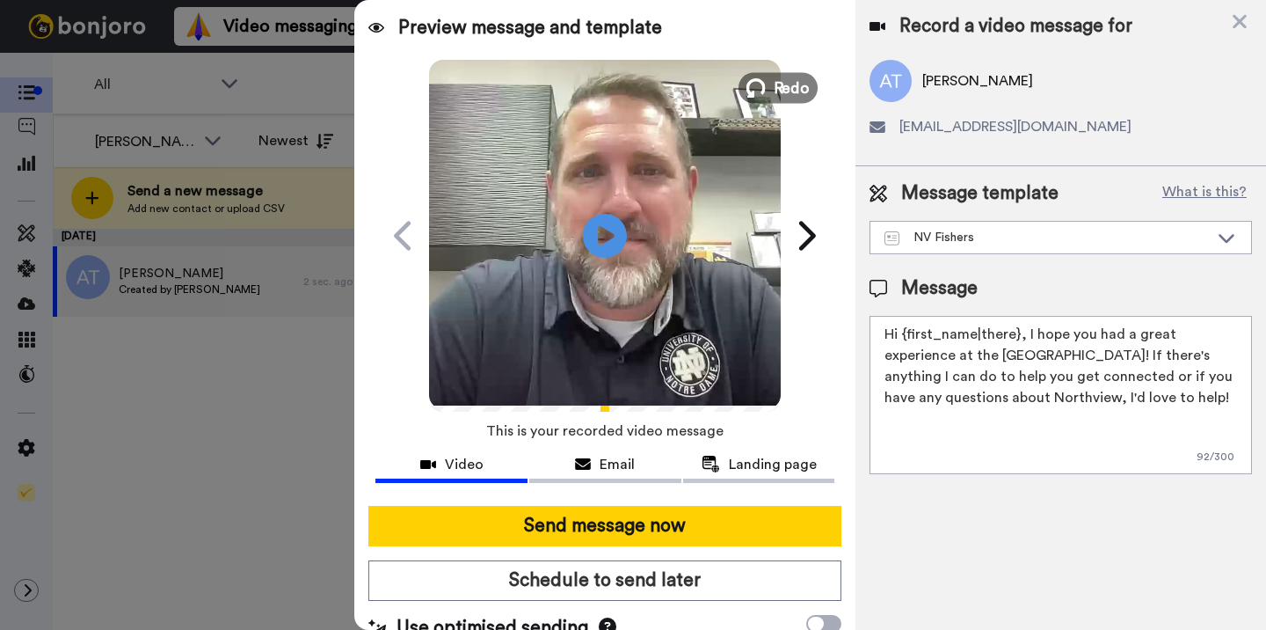
click at [775, 84] on span "Redo" at bounding box center [792, 87] width 37 height 23
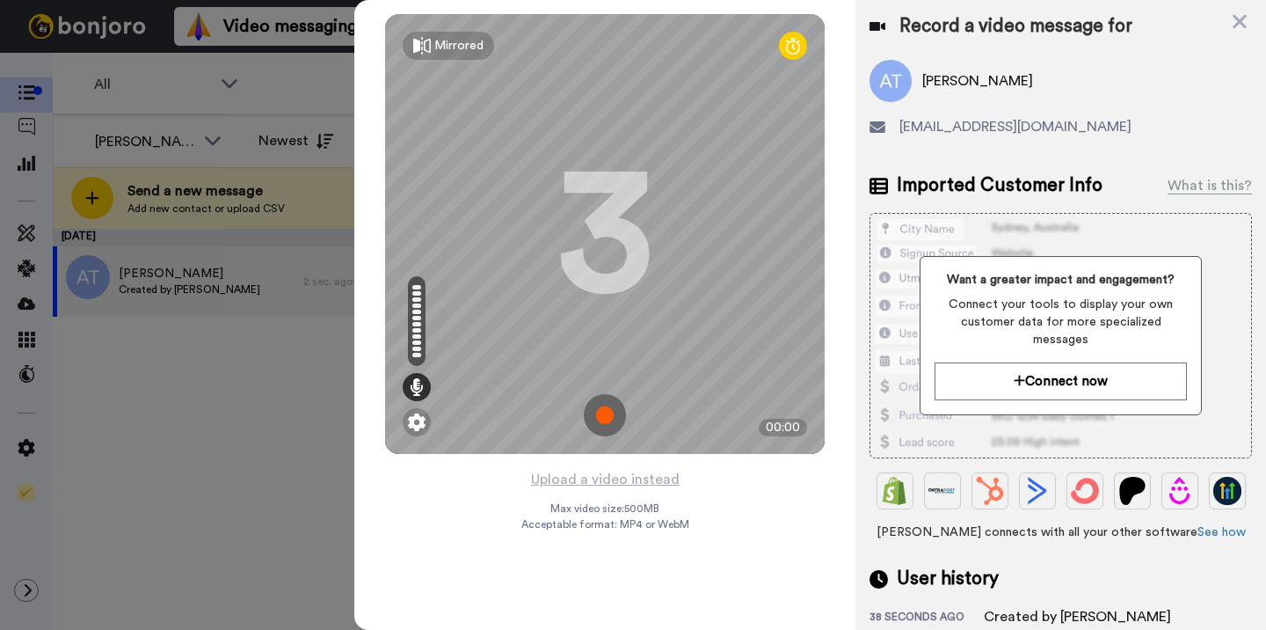
click at [604, 414] on img at bounding box center [605, 415] width 42 height 42
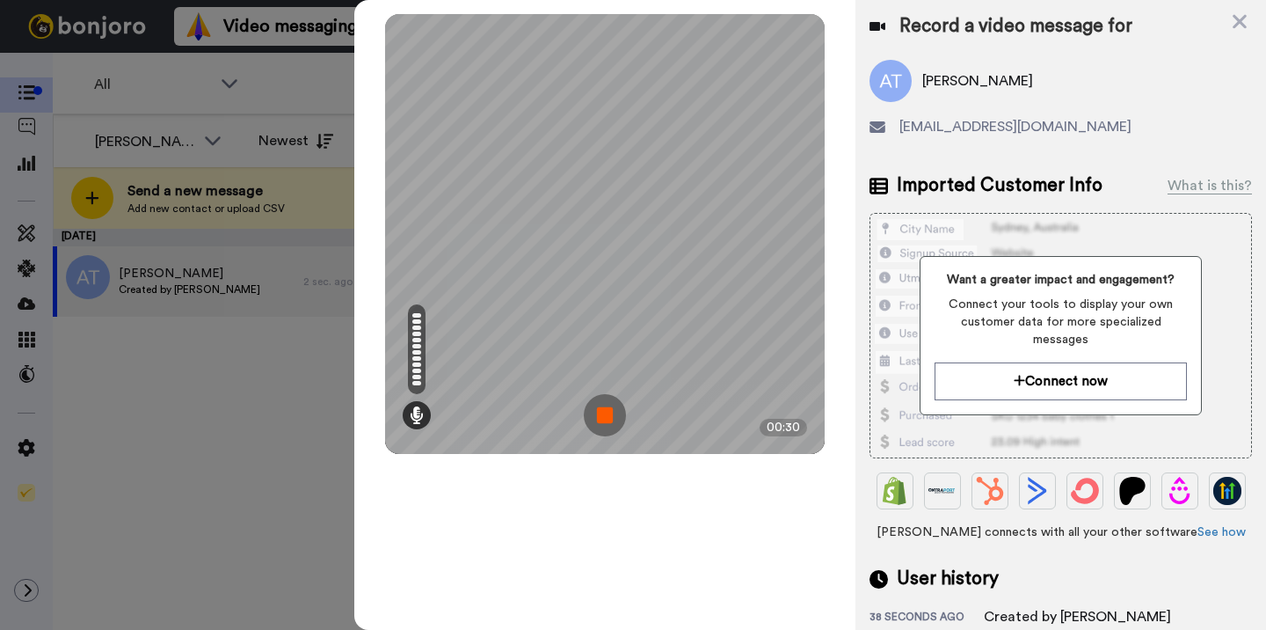
click at [604, 414] on img at bounding box center [605, 415] width 42 height 42
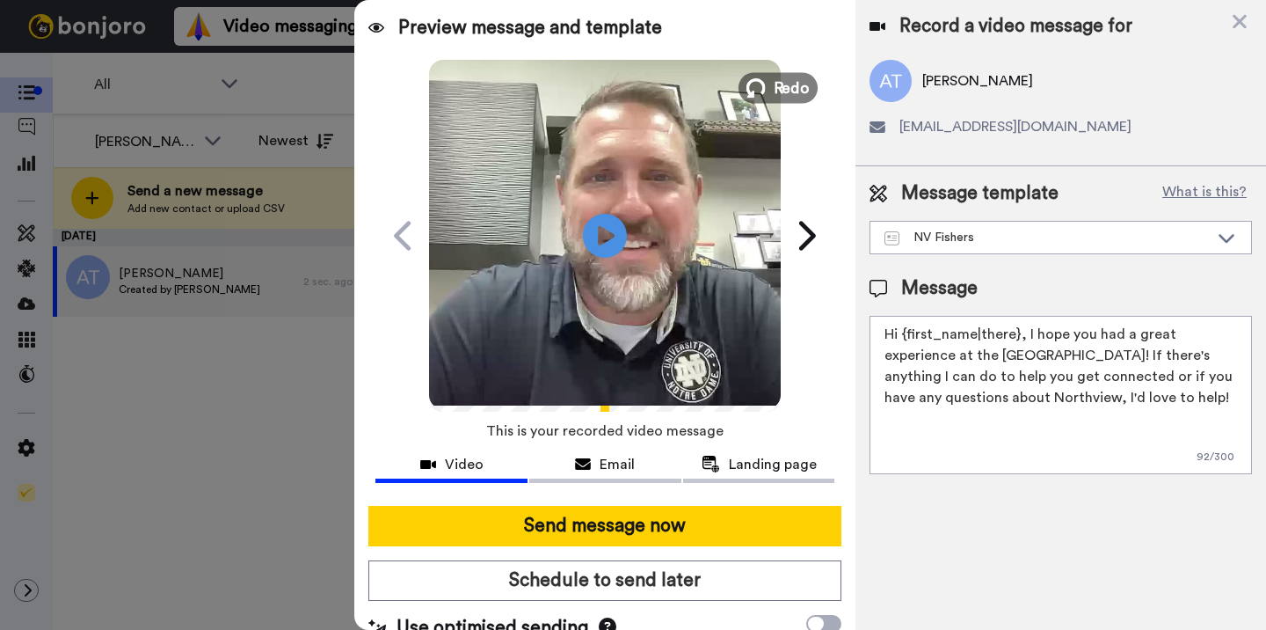
click at [760, 92] on icon at bounding box center [756, 87] width 19 height 19
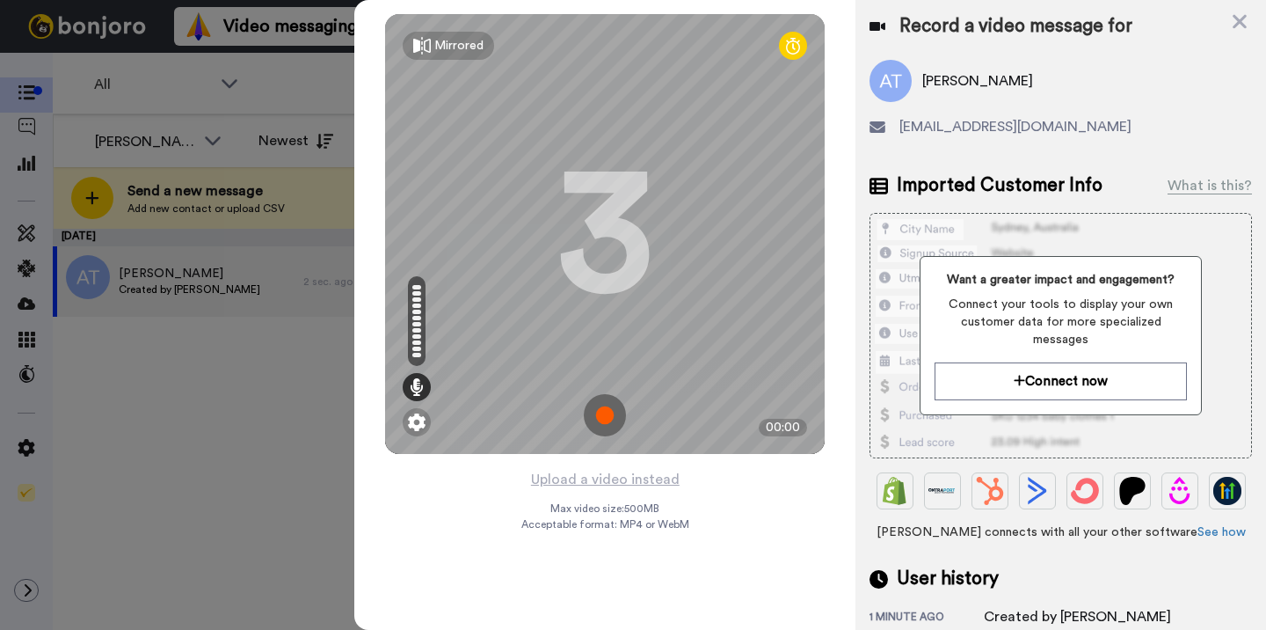
click at [605, 412] on img at bounding box center [605, 415] width 42 height 42
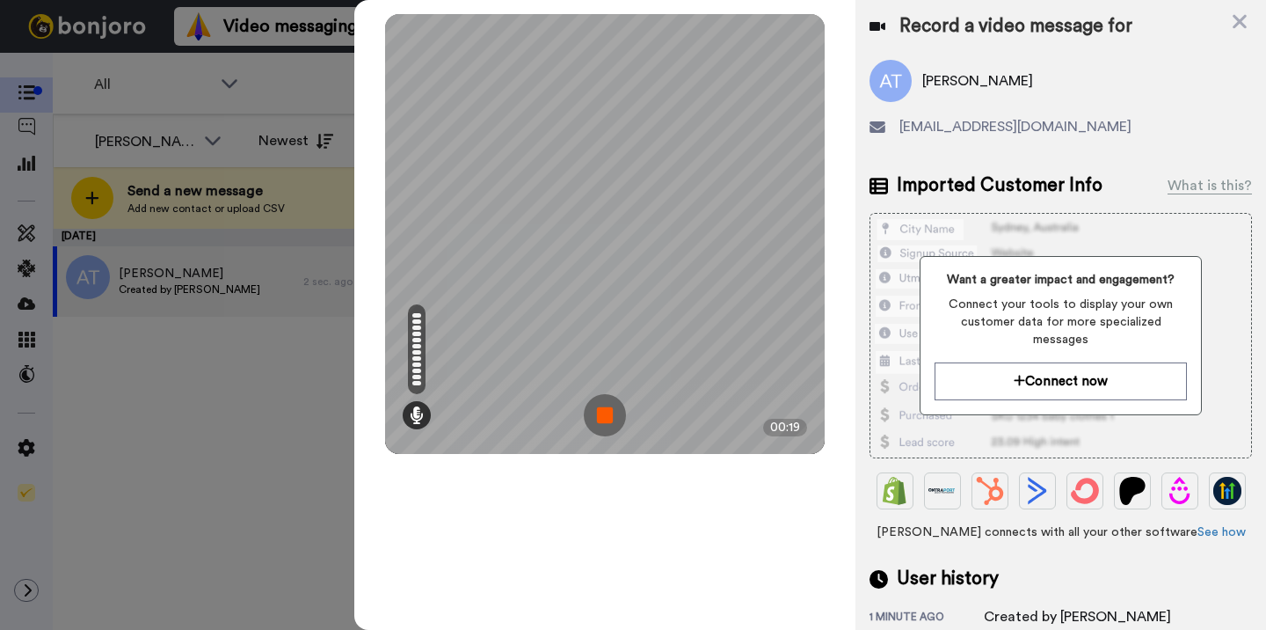
click at [611, 415] on img at bounding box center [605, 415] width 42 height 42
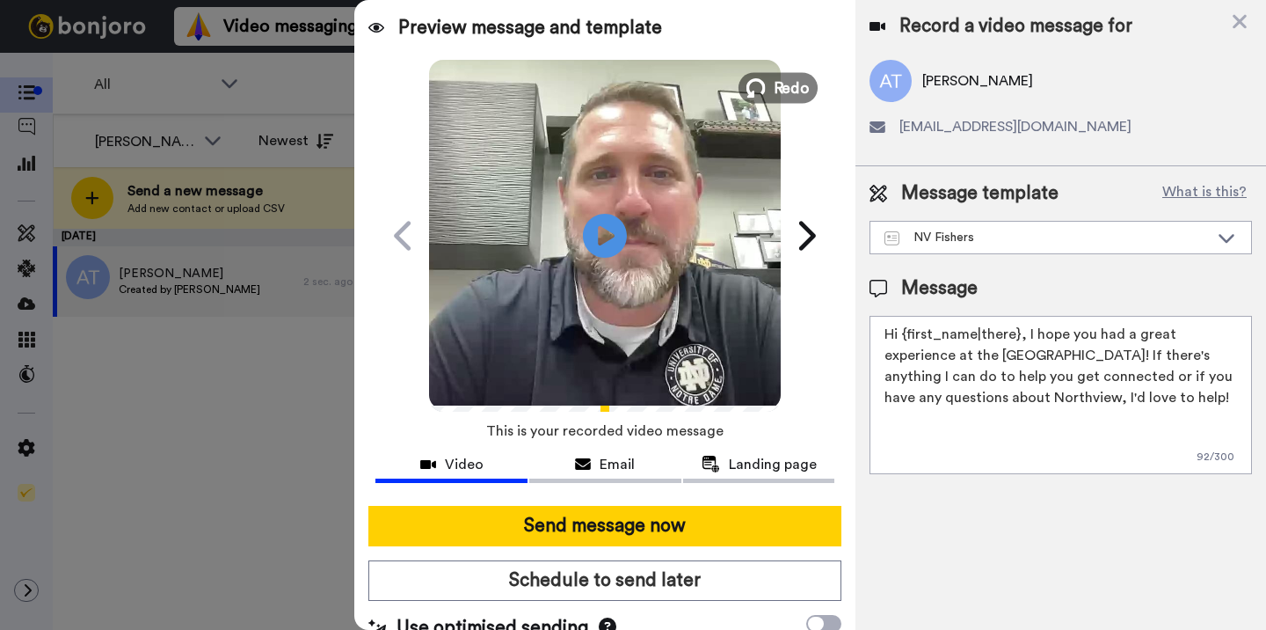
click at [777, 84] on span "Redo" at bounding box center [792, 87] width 37 height 23
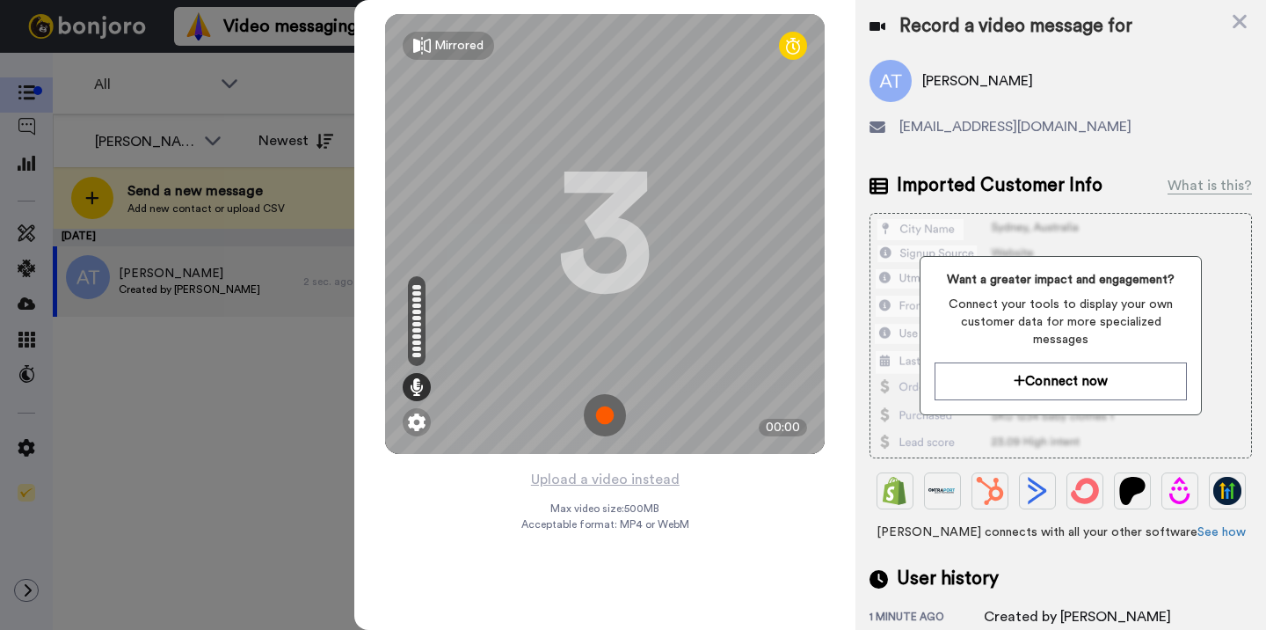
click at [613, 415] on img at bounding box center [605, 415] width 42 height 42
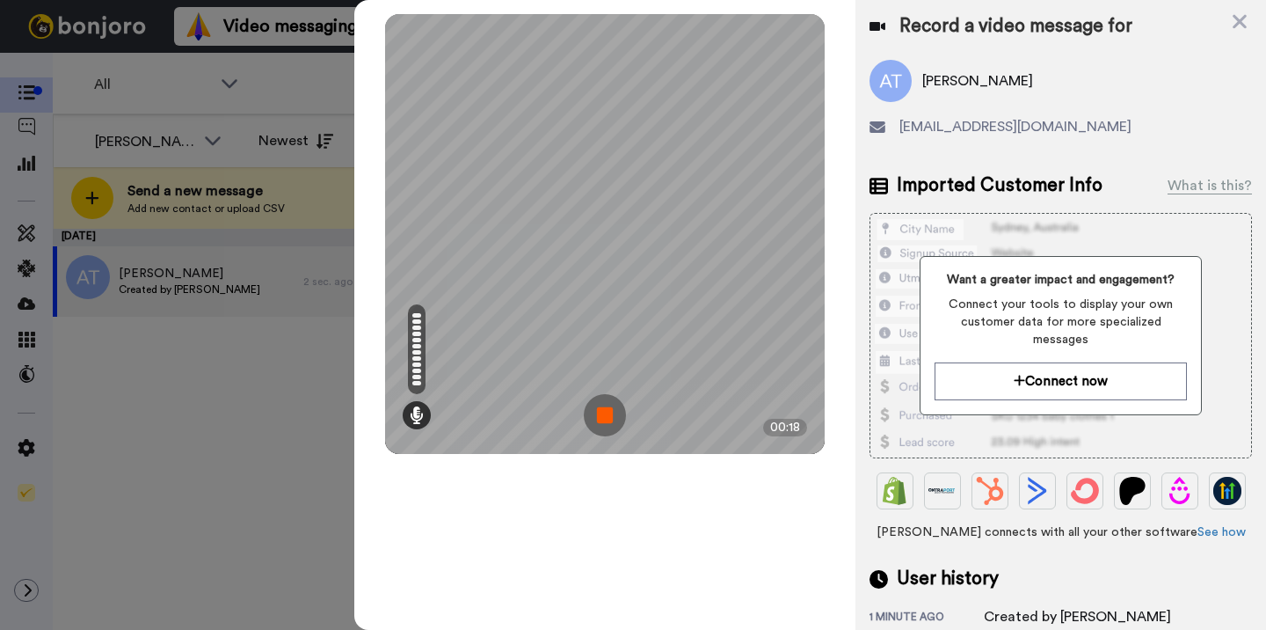
click at [602, 416] on img at bounding box center [605, 415] width 42 height 42
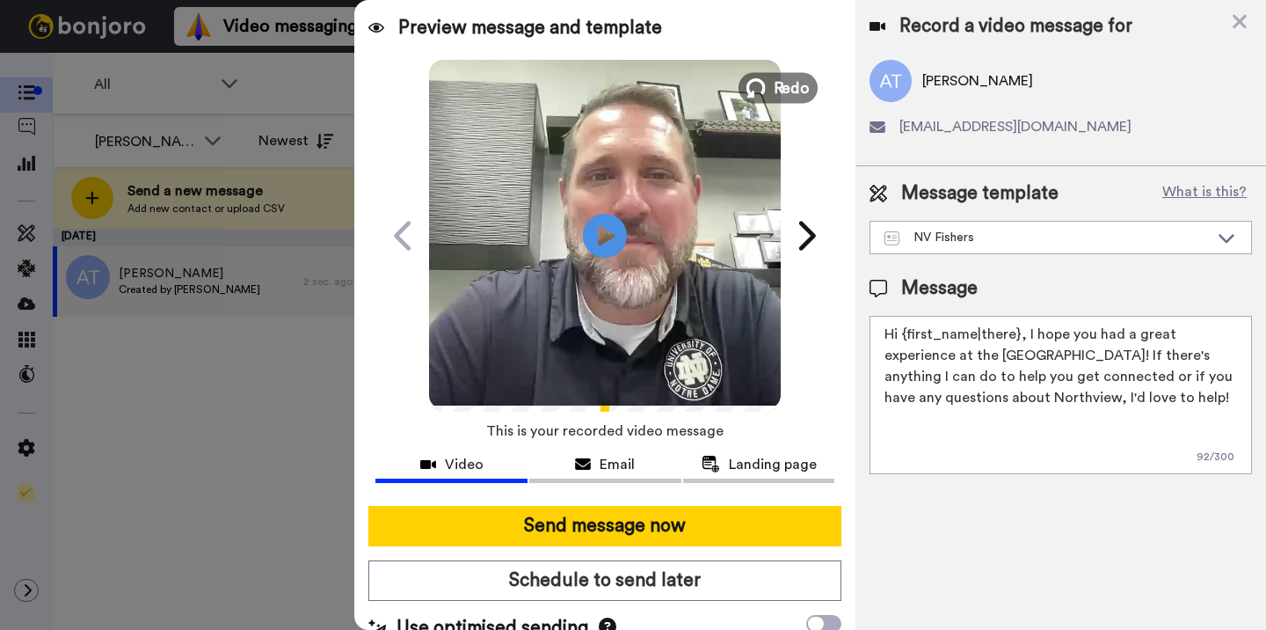
click at [767, 88] on button "Redo" at bounding box center [778, 87] width 79 height 31
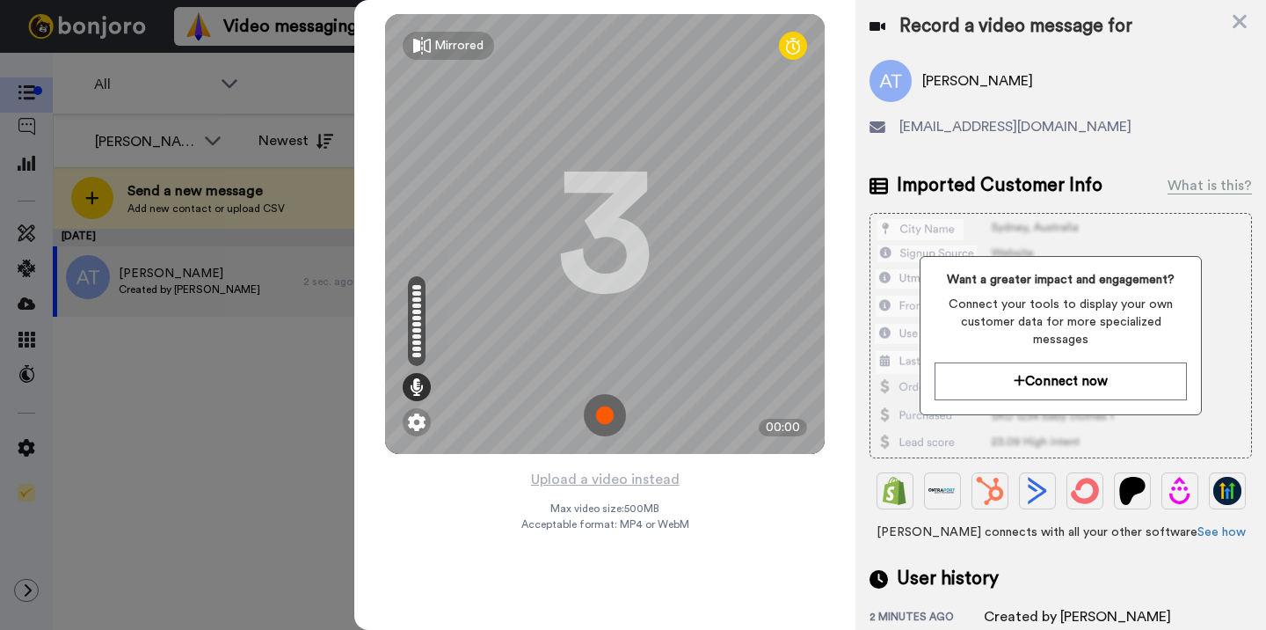
click at [603, 411] on img at bounding box center [605, 415] width 42 height 42
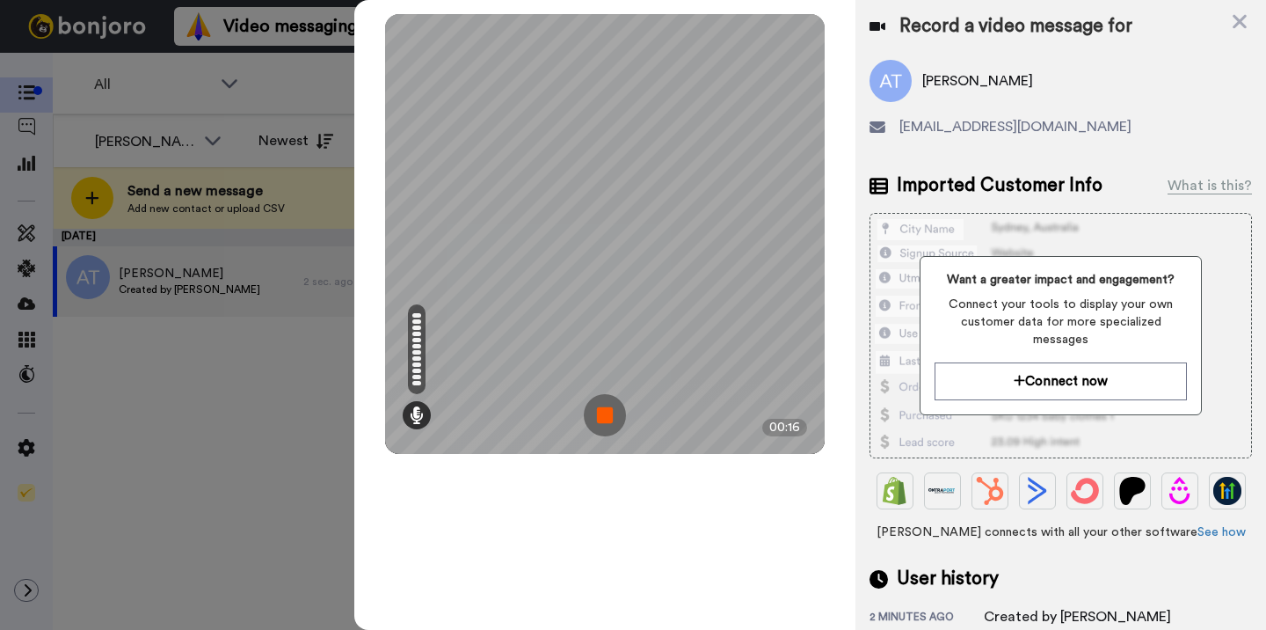
click at [603, 411] on img at bounding box center [605, 415] width 42 height 42
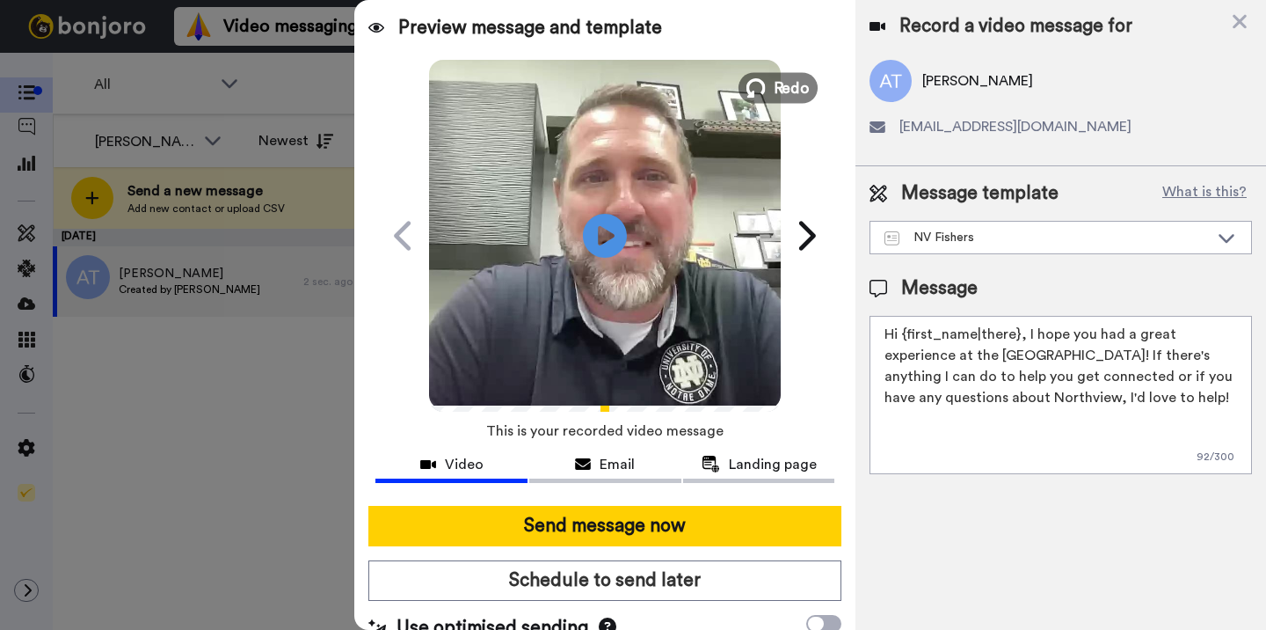
click at [773, 80] on button "Redo" at bounding box center [778, 87] width 79 height 31
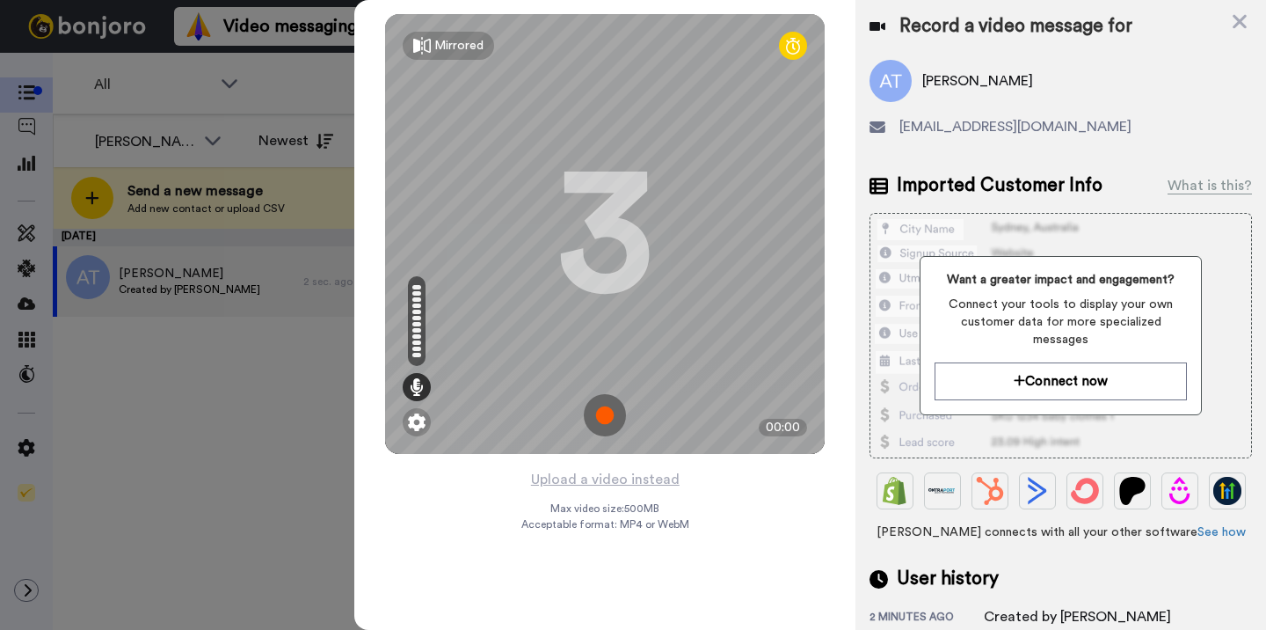
click at [604, 417] on img at bounding box center [605, 415] width 42 height 42
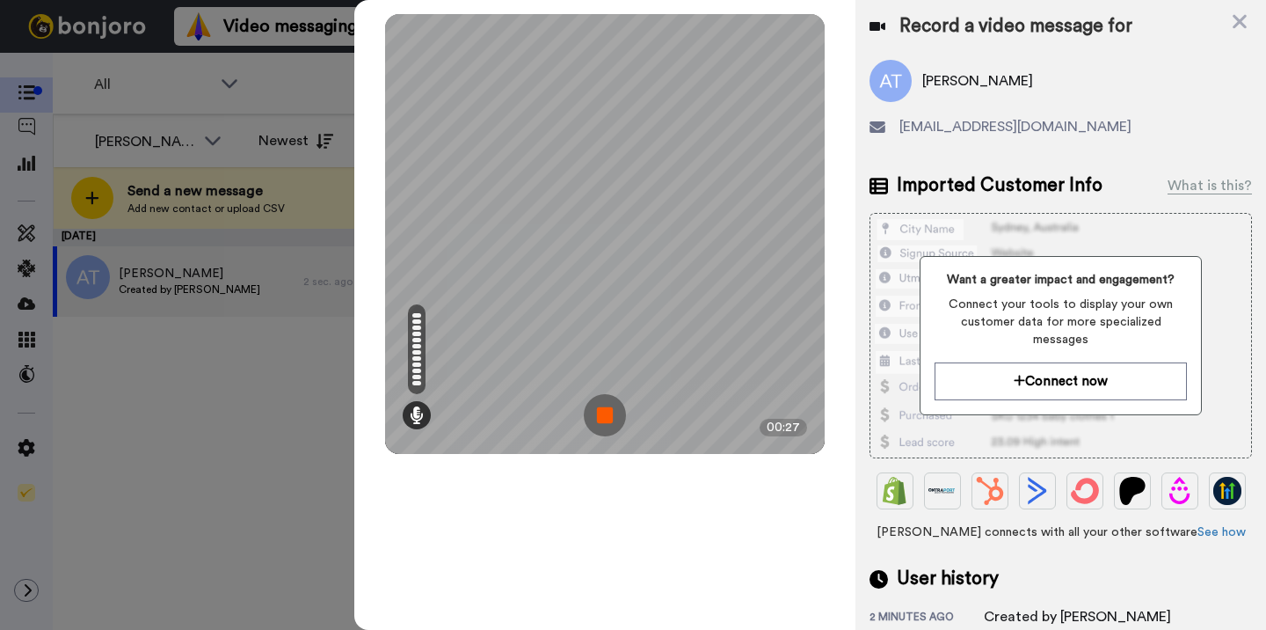
click at [604, 417] on img at bounding box center [605, 415] width 42 height 42
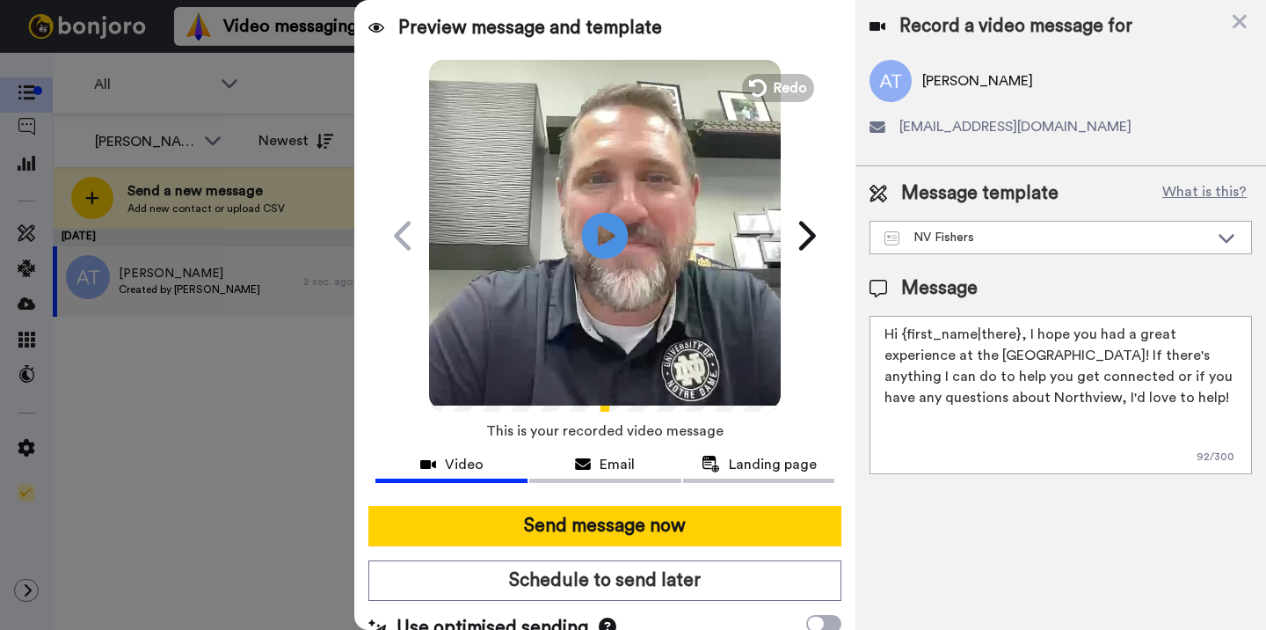
click at [606, 228] on icon at bounding box center [605, 235] width 47 height 47
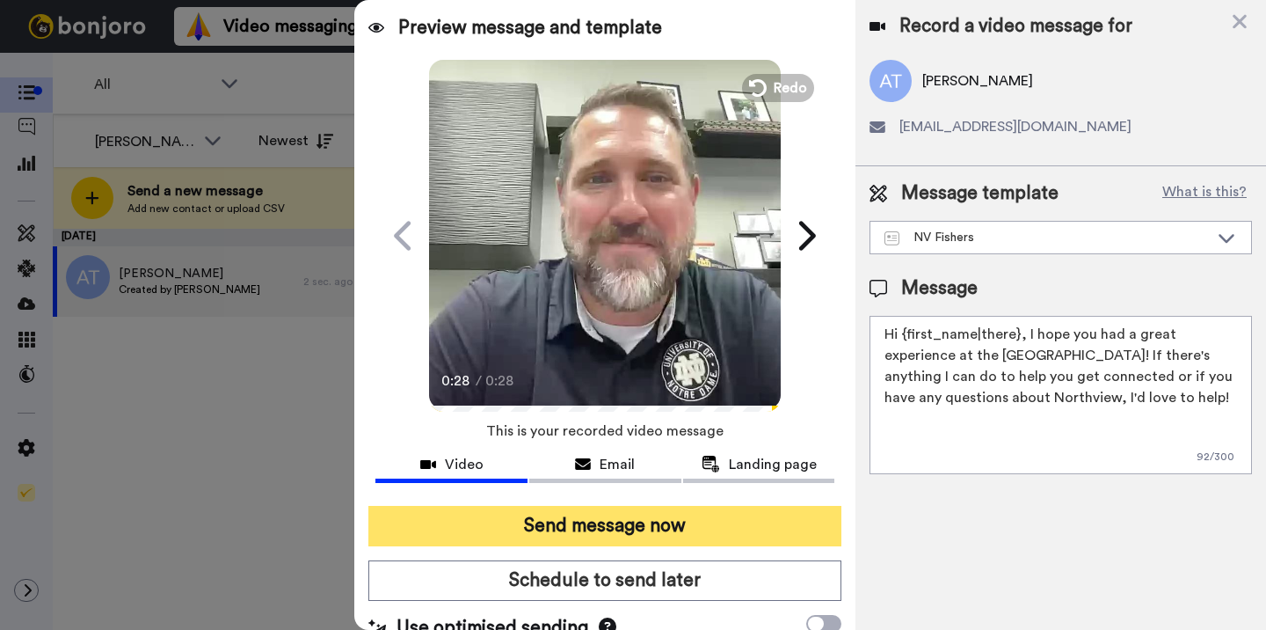
click at [617, 530] on button "Send message now" at bounding box center [604, 526] width 473 height 40
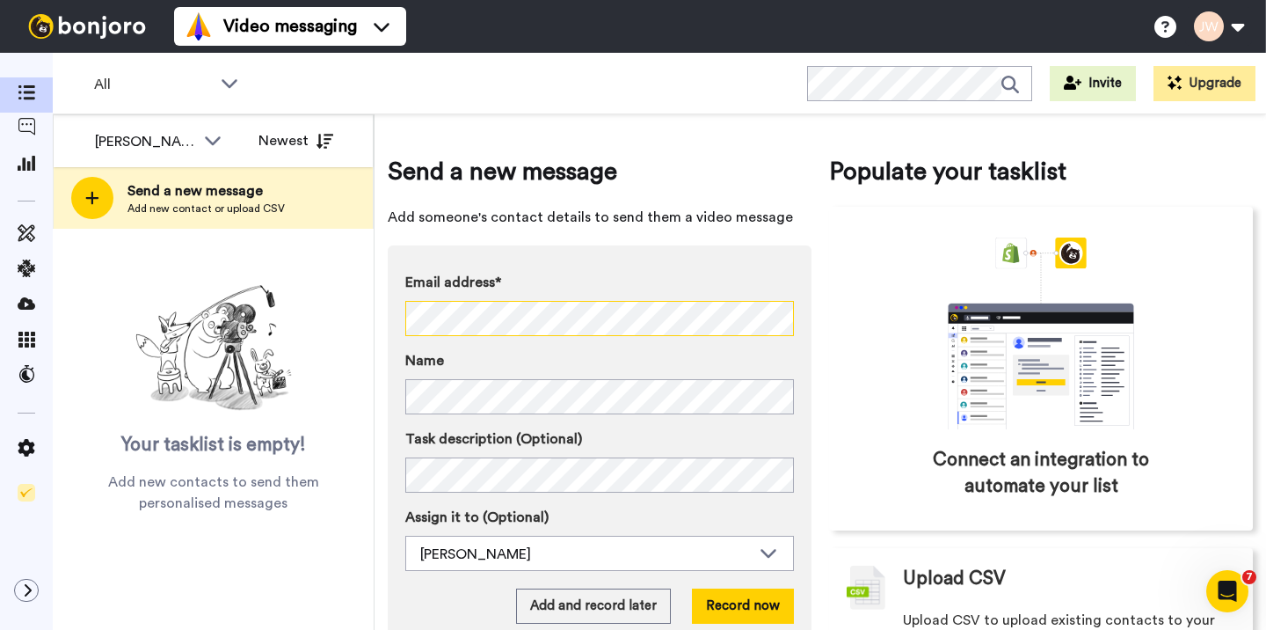
click at [380, 316] on div "Send a new message Add someone's contact details to send them a video message E…" at bounding box center [821, 371] width 892 height 515
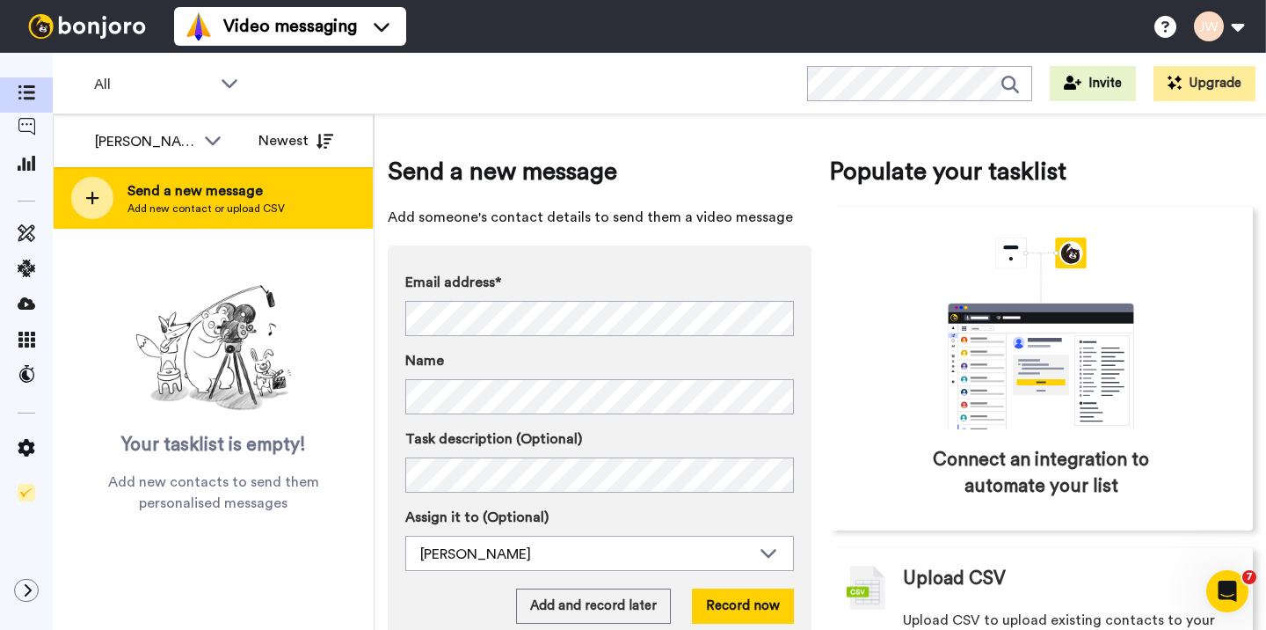
click at [208, 205] on span "Add new contact or upload CSV" at bounding box center [206, 208] width 157 height 14
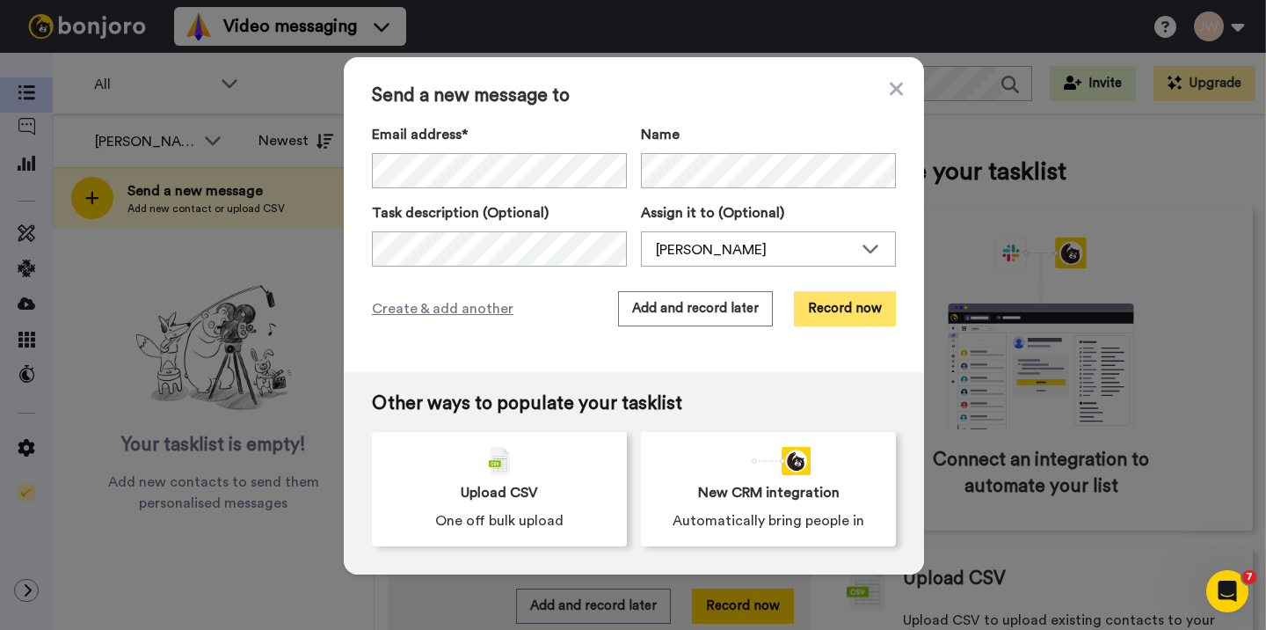
click at [826, 309] on button "Record now" at bounding box center [845, 308] width 102 height 35
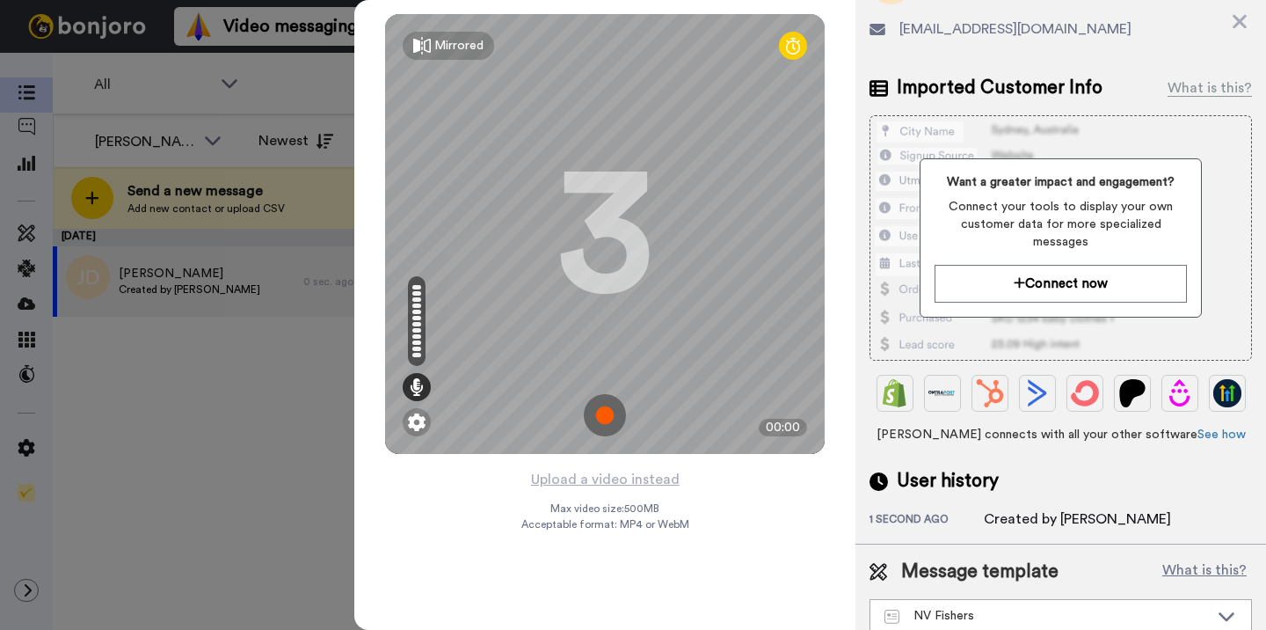
scroll to position [97, 0]
click at [1111, 608] on div "NV Fishers" at bounding box center [1047, 617] width 324 height 18
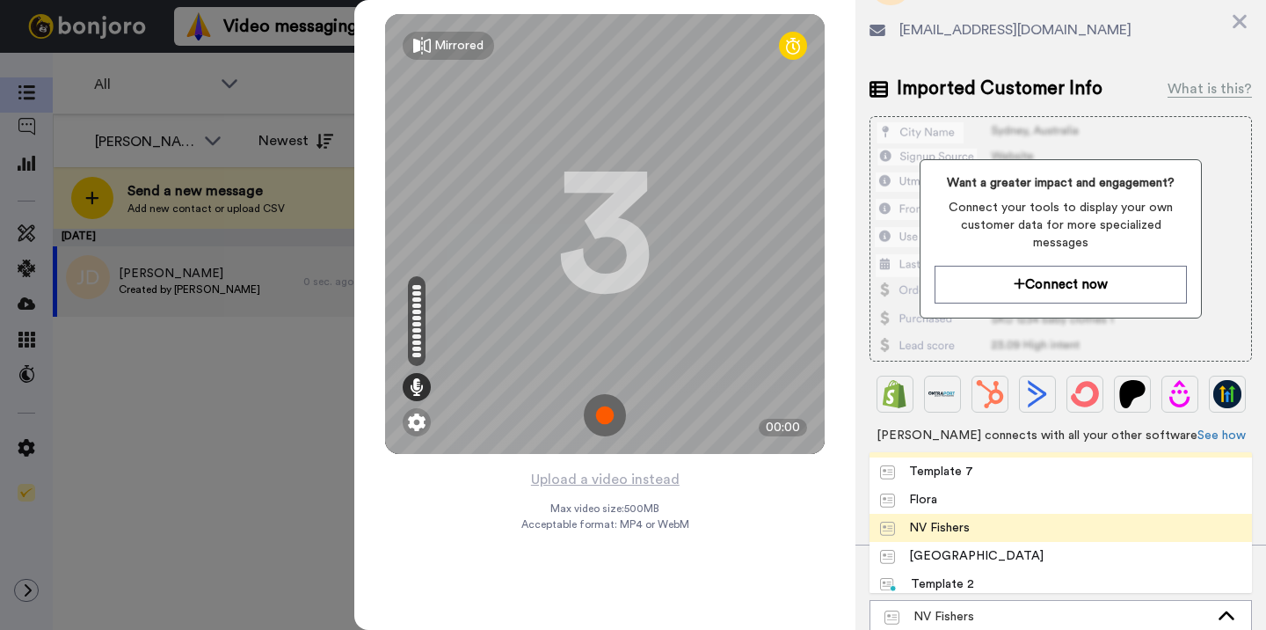
scroll to position [110, 0]
click at [971, 516] on span "NV Fishers" at bounding box center [925, 525] width 111 height 18
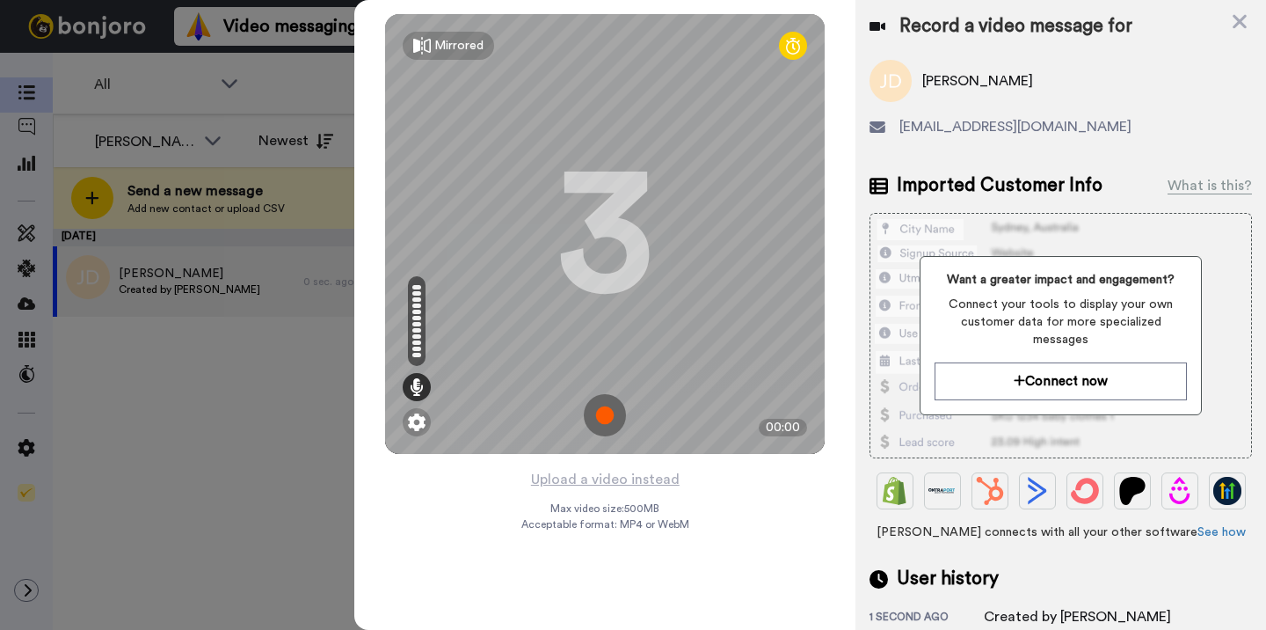
scroll to position [0, 0]
click at [608, 418] on img at bounding box center [605, 415] width 42 height 42
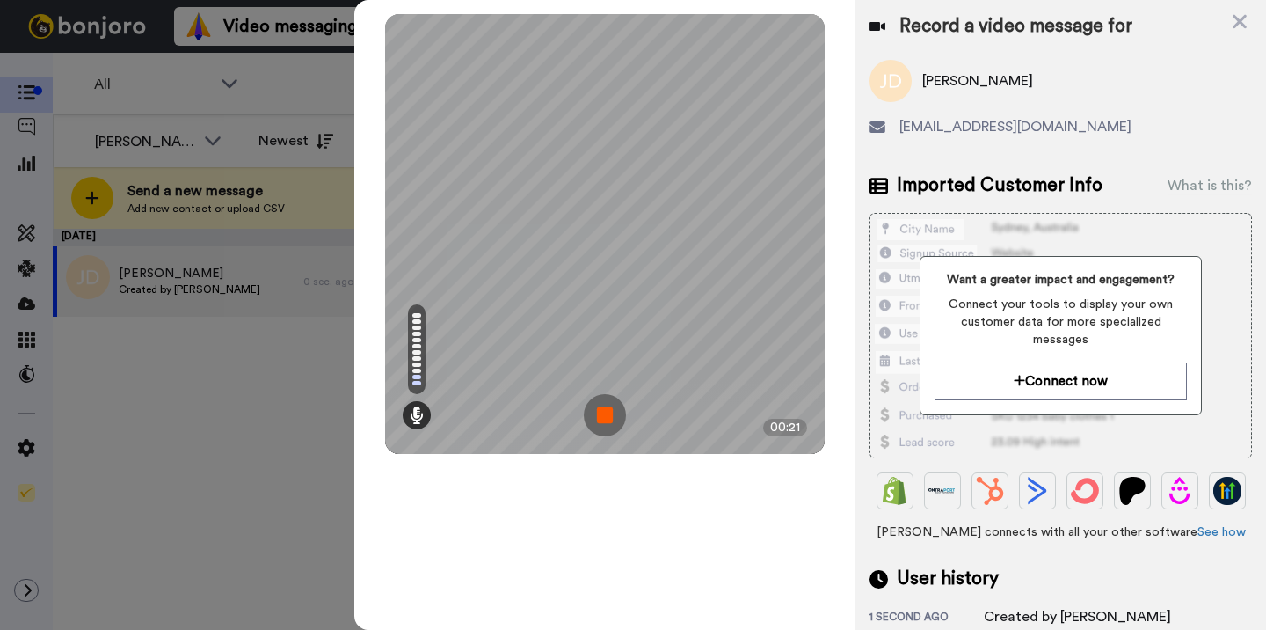
click at [608, 418] on img at bounding box center [605, 415] width 42 height 42
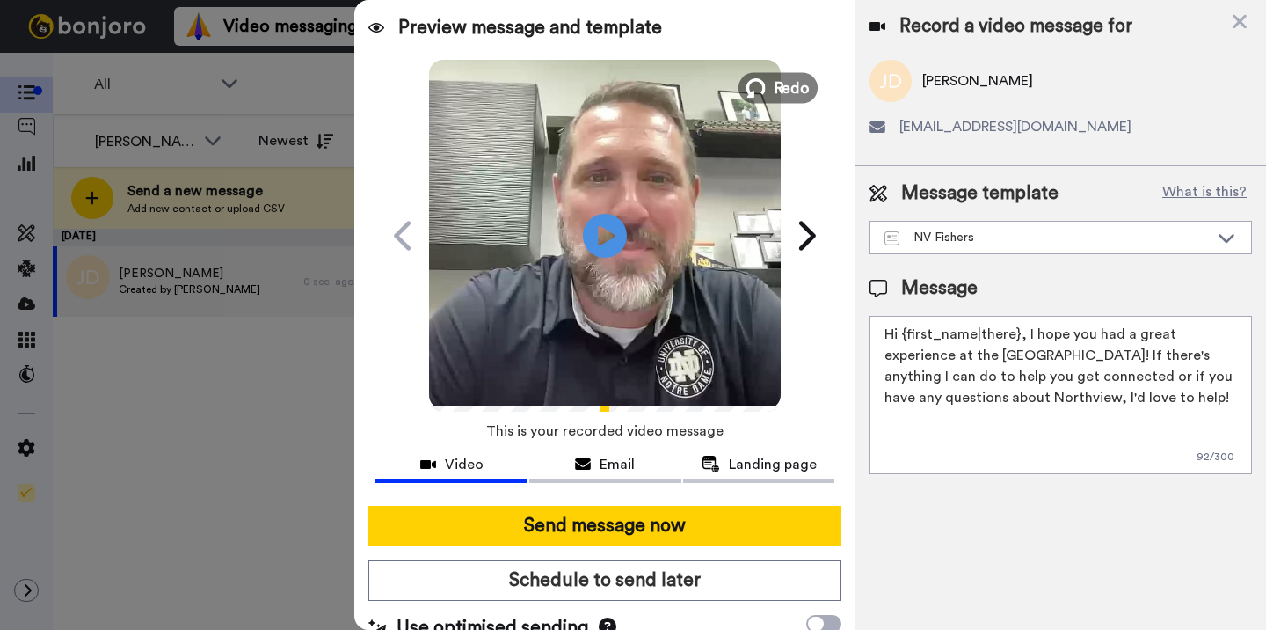
click at [783, 84] on span "Redo" at bounding box center [792, 87] width 37 height 23
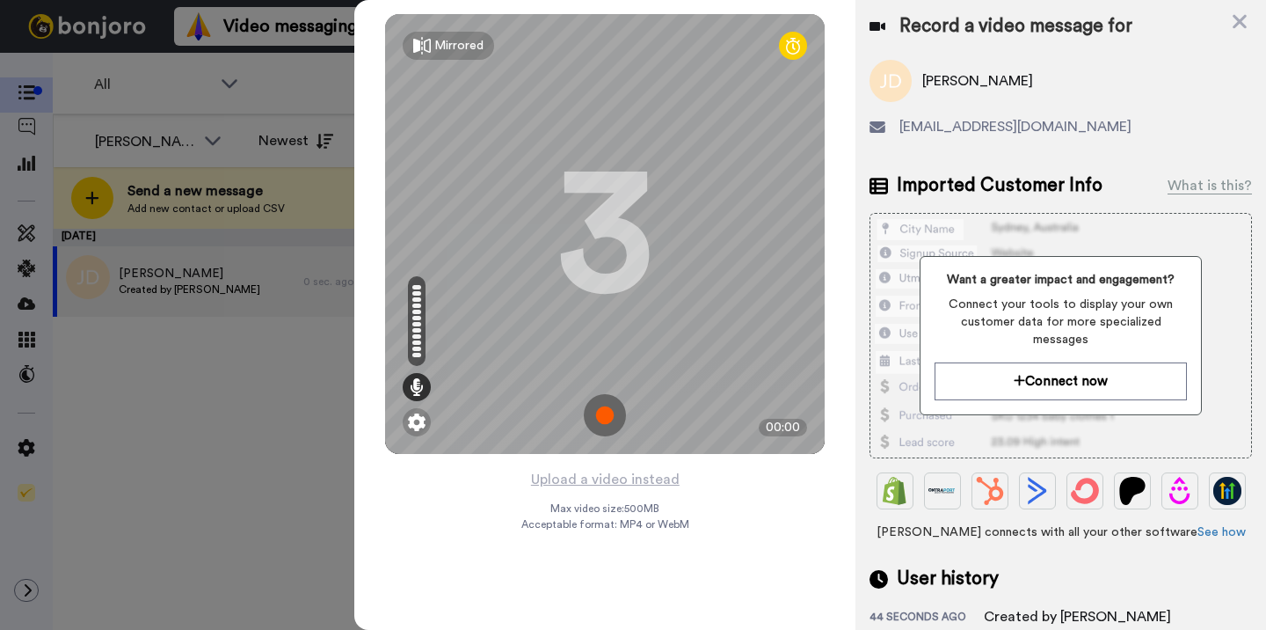
click at [606, 407] on img at bounding box center [605, 415] width 42 height 42
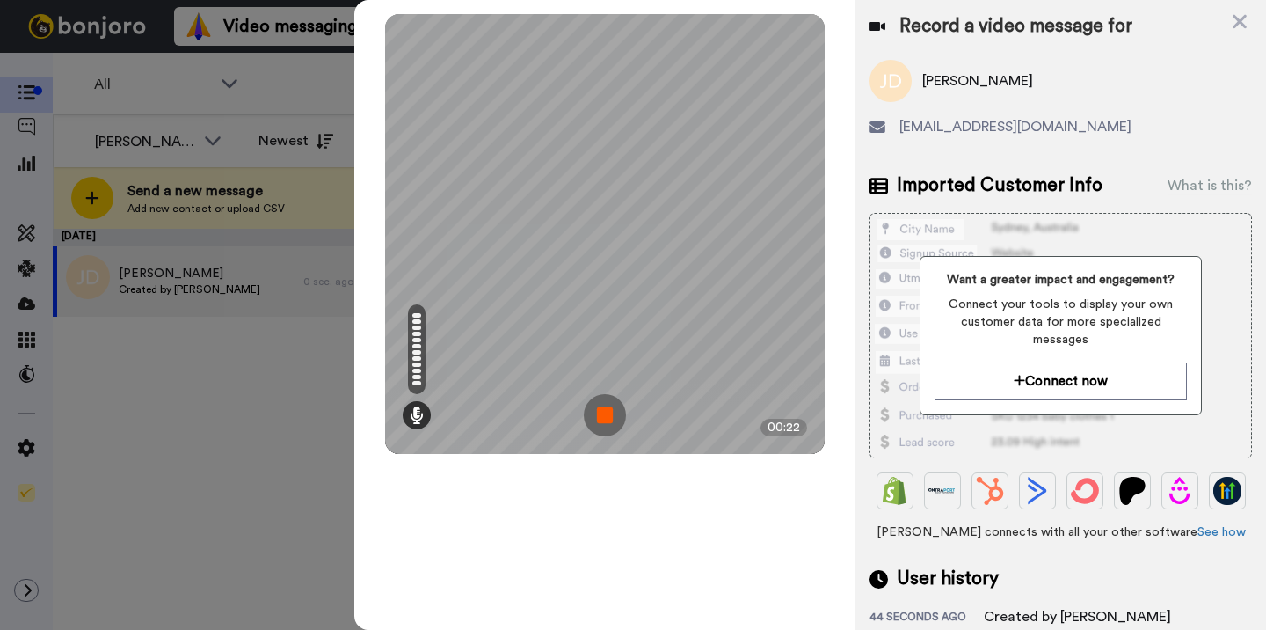
click at [596, 420] on img at bounding box center [605, 415] width 42 height 42
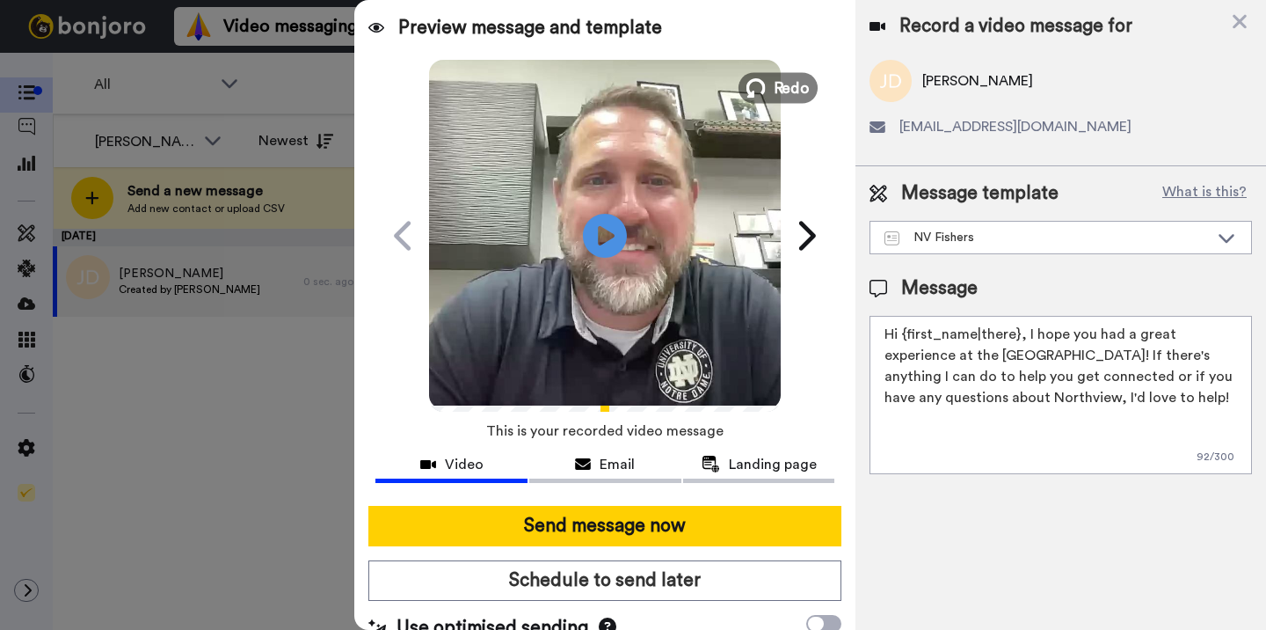
click at [769, 89] on button "Redo" at bounding box center [778, 87] width 79 height 31
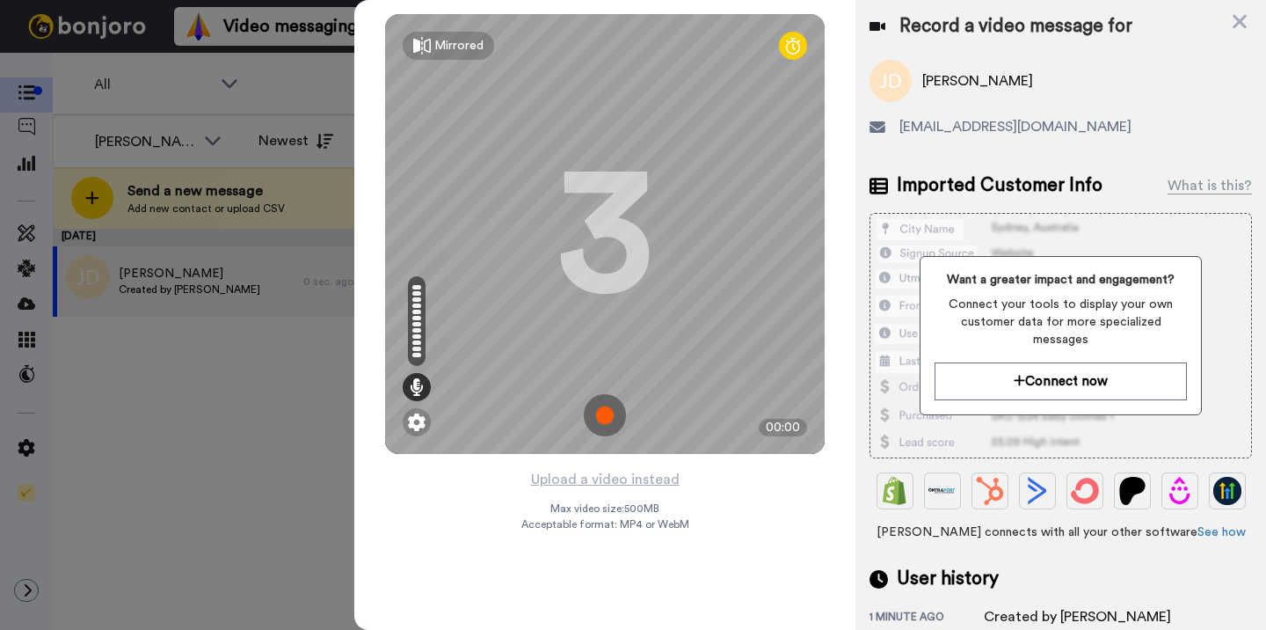
click at [605, 413] on img at bounding box center [605, 415] width 42 height 42
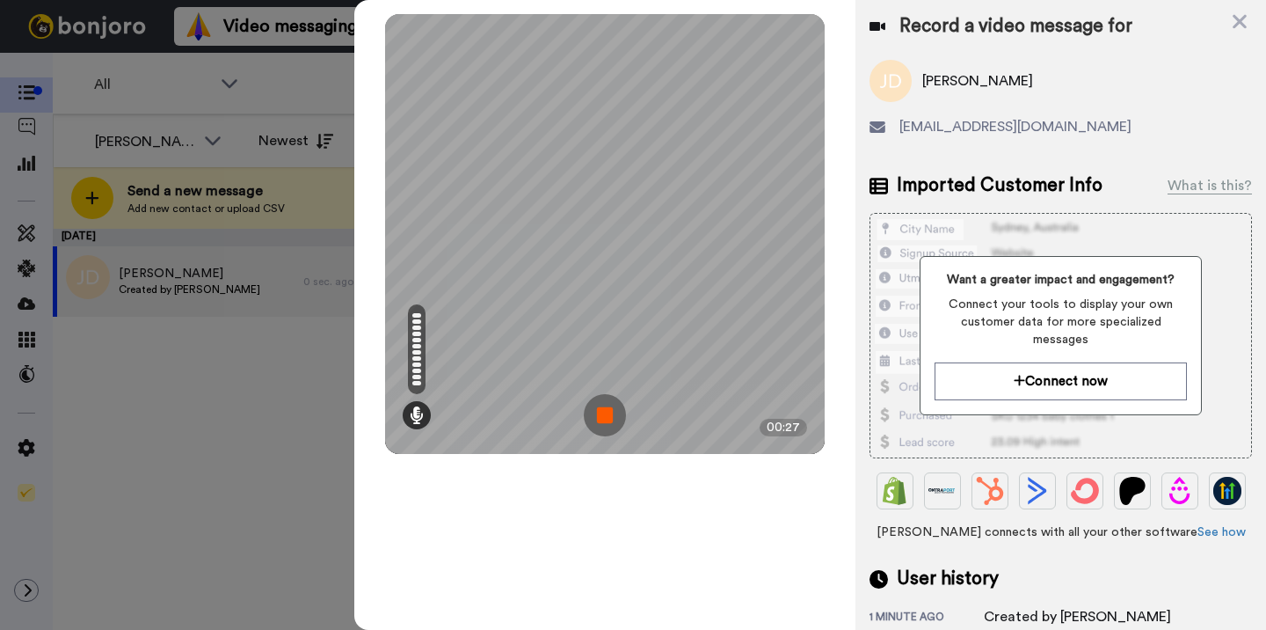
click at [605, 413] on img at bounding box center [605, 415] width 42 height 42
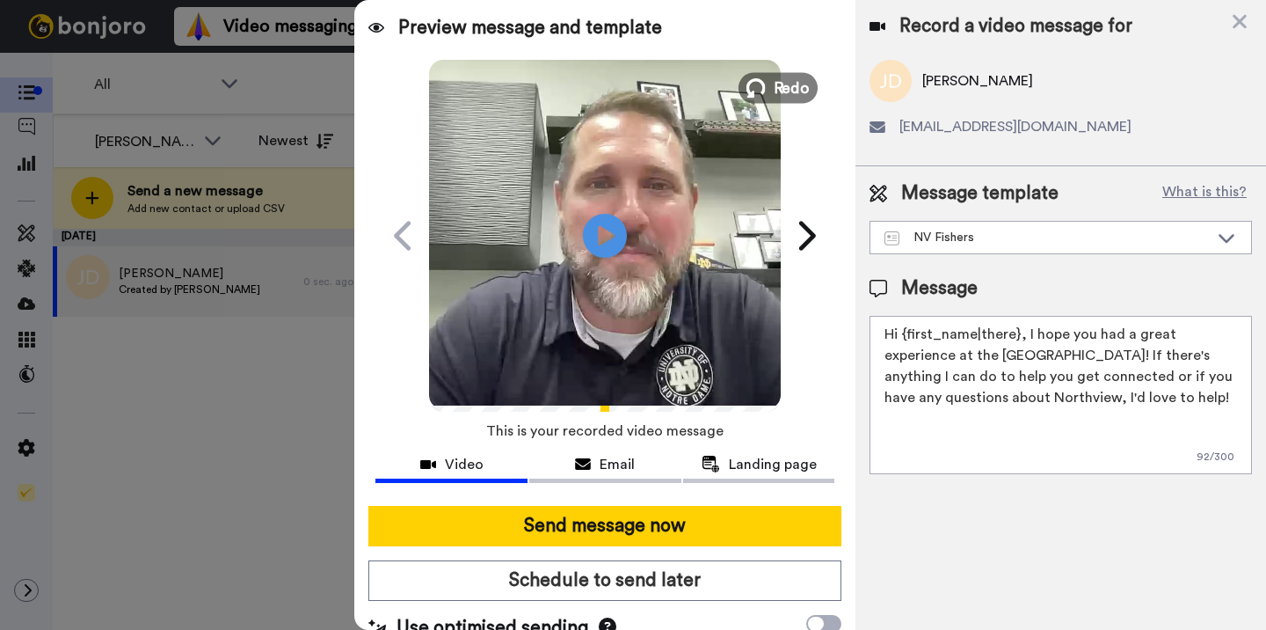
click at [772, 91] on button "Redo" at bounding box center [778, 87] width 79 height 31
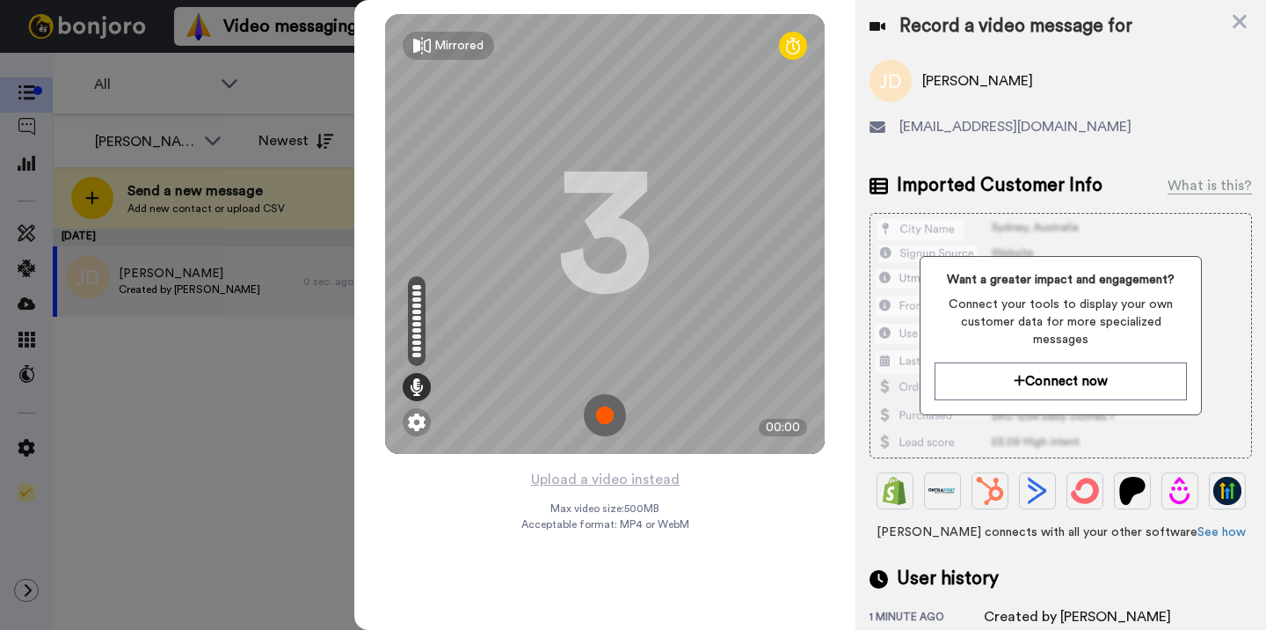
click at [603, 412] on img at bounding box center [605, 415] width 42 height 42
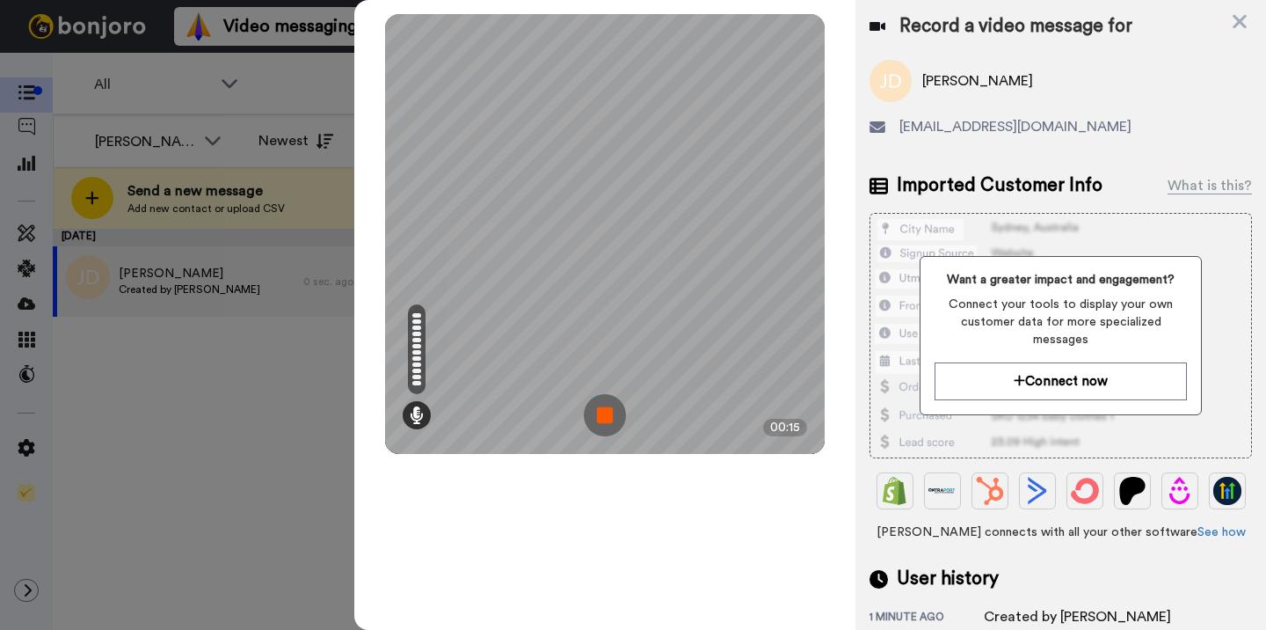
click at [603, 412] on img at bounding box center [605, 415] width 42 height 42
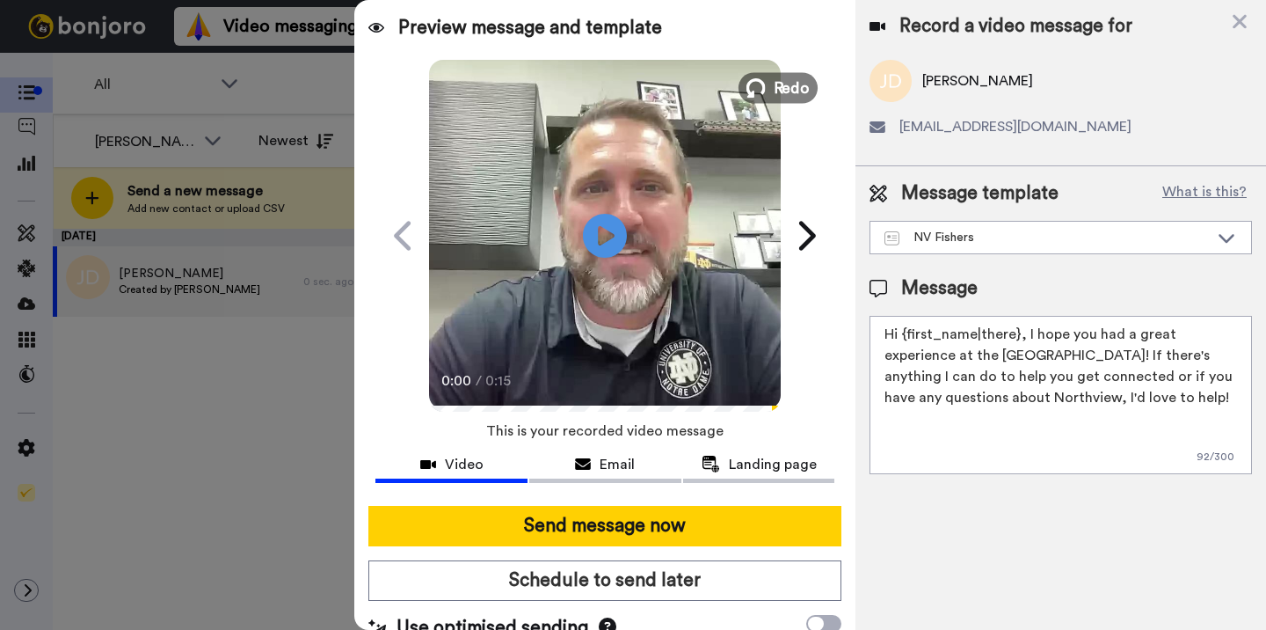
click at [778, 88] on span "Redo" at bounding box center [792, 87] width 37 height 23
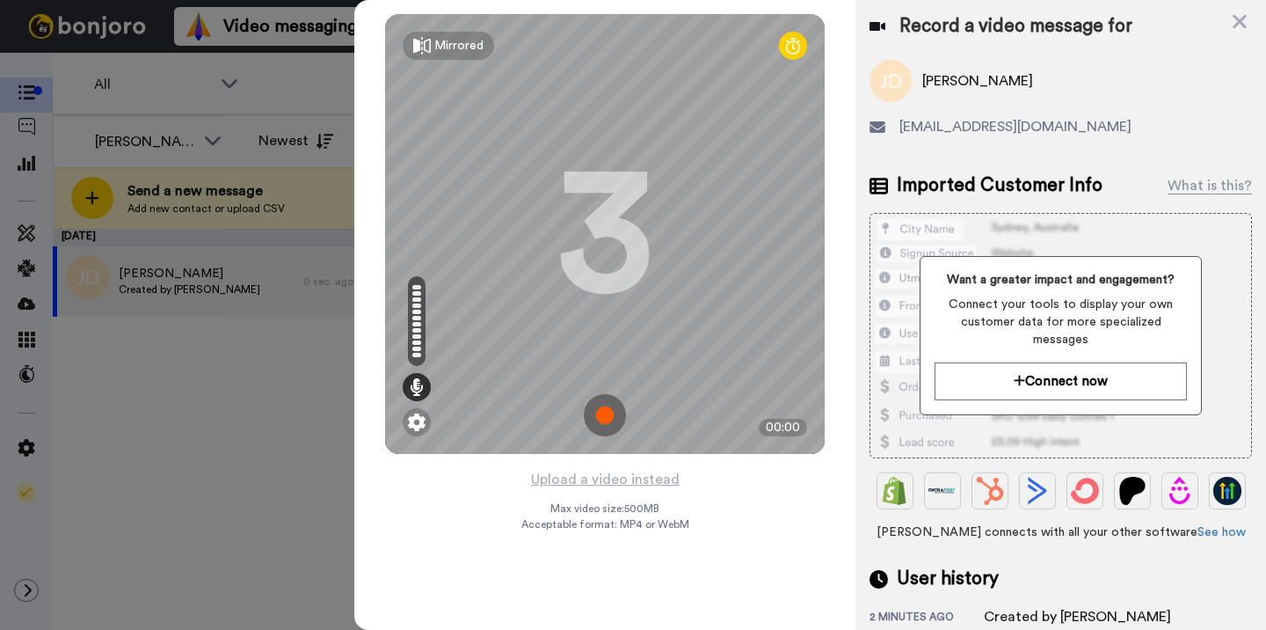
click at [608, 416] on img at bounding box center [605, 415] width 42 height 42
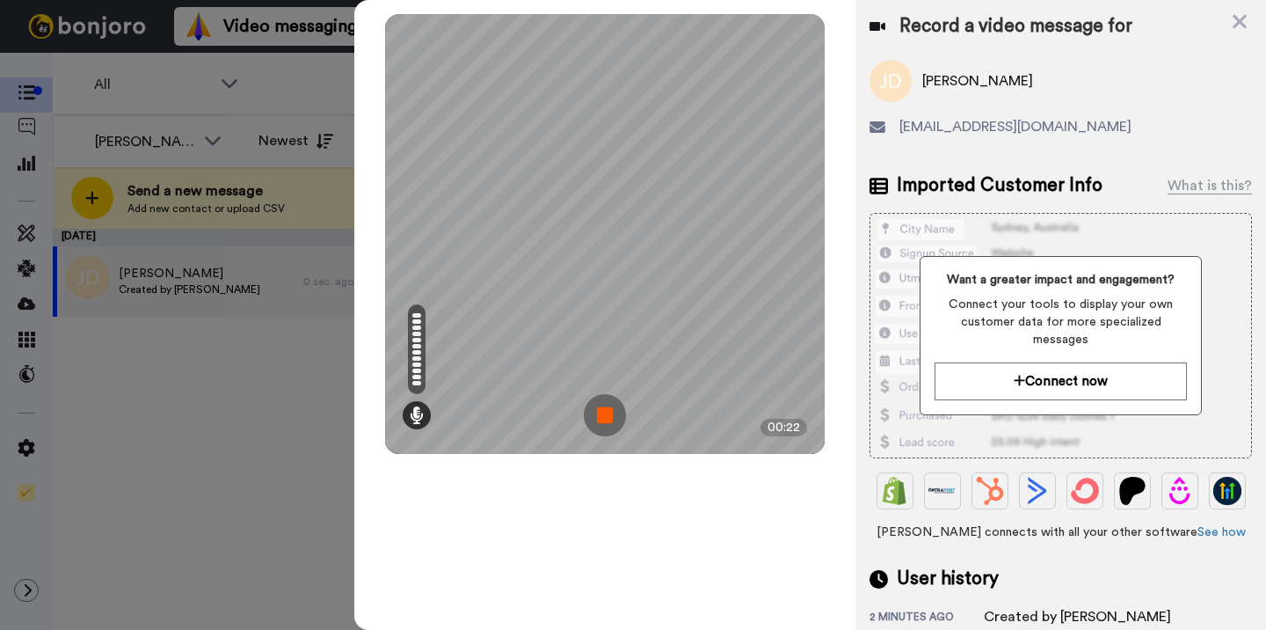
click at [608, 416] on img at bounding box center [605, 415] width 42 height 42
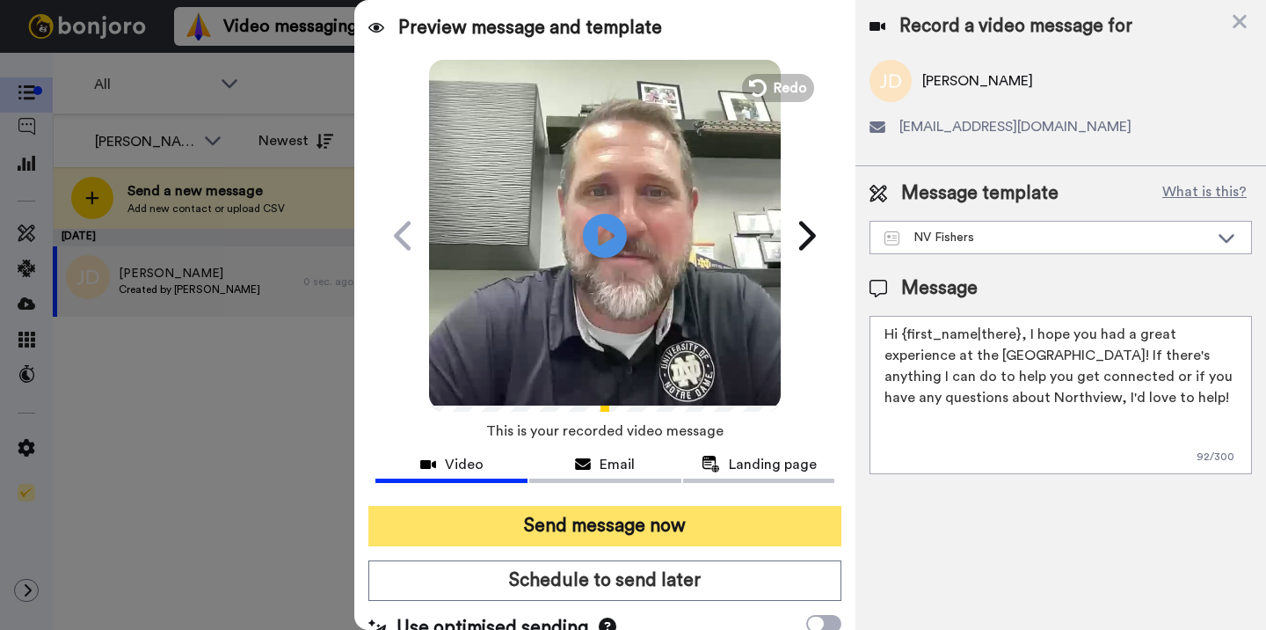
click at [684, 518] on button "Send message now" at bounding box center [604, 526] width 473 height 40
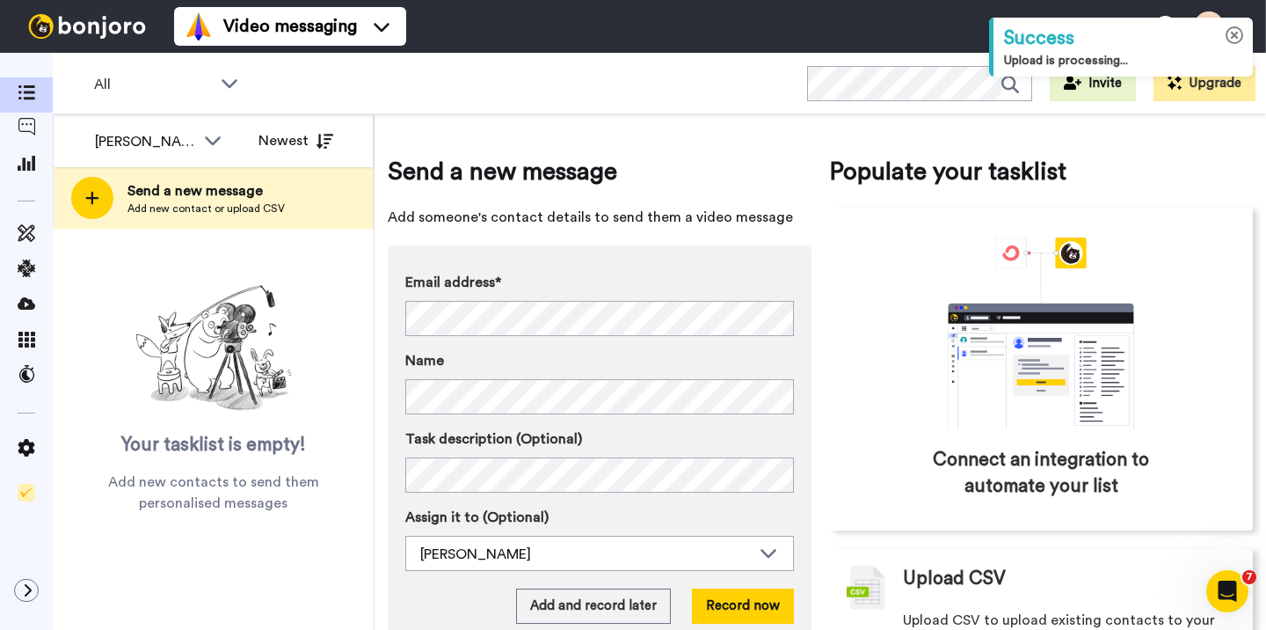
click at [1235, 33] on icon at bounding box center [1235, 35] width 18 height 18
